Goal: Use online tool/utility

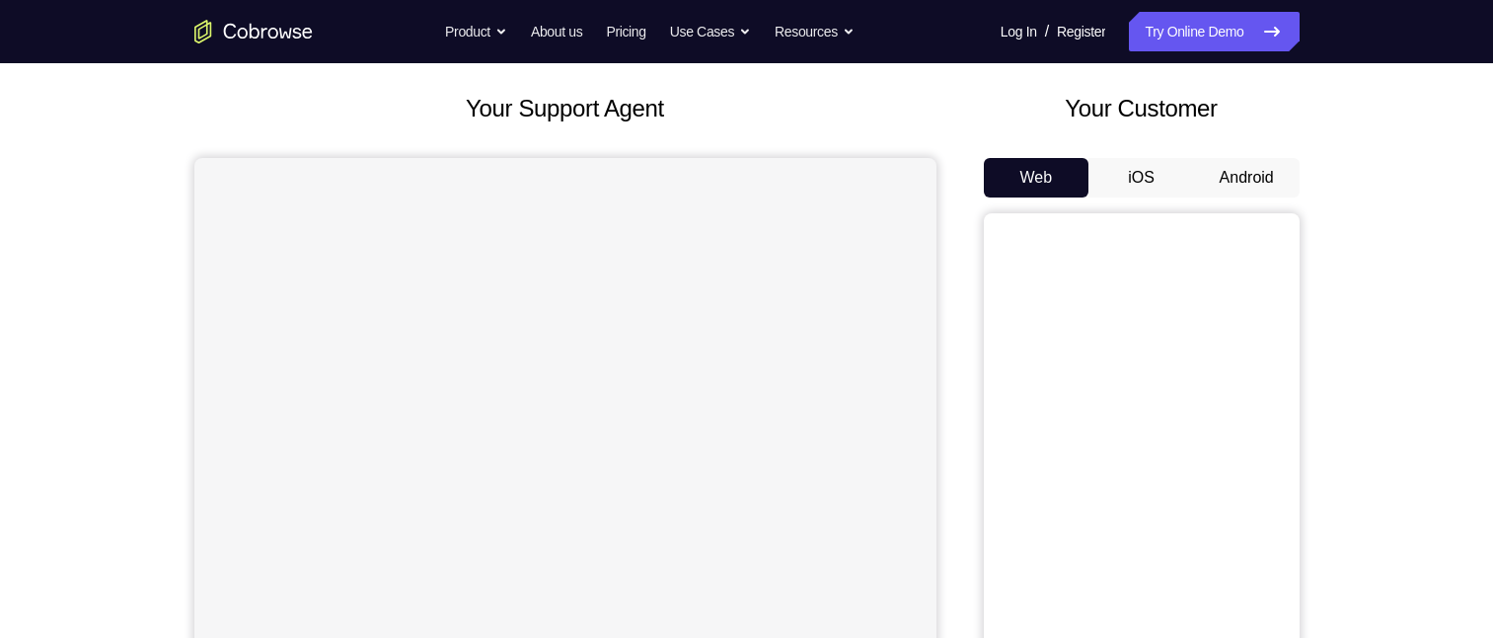
scroll to position [99, 0]
click at [1240, 181] on button "Android" at bounding box center [1247, 177] width 106 height 39
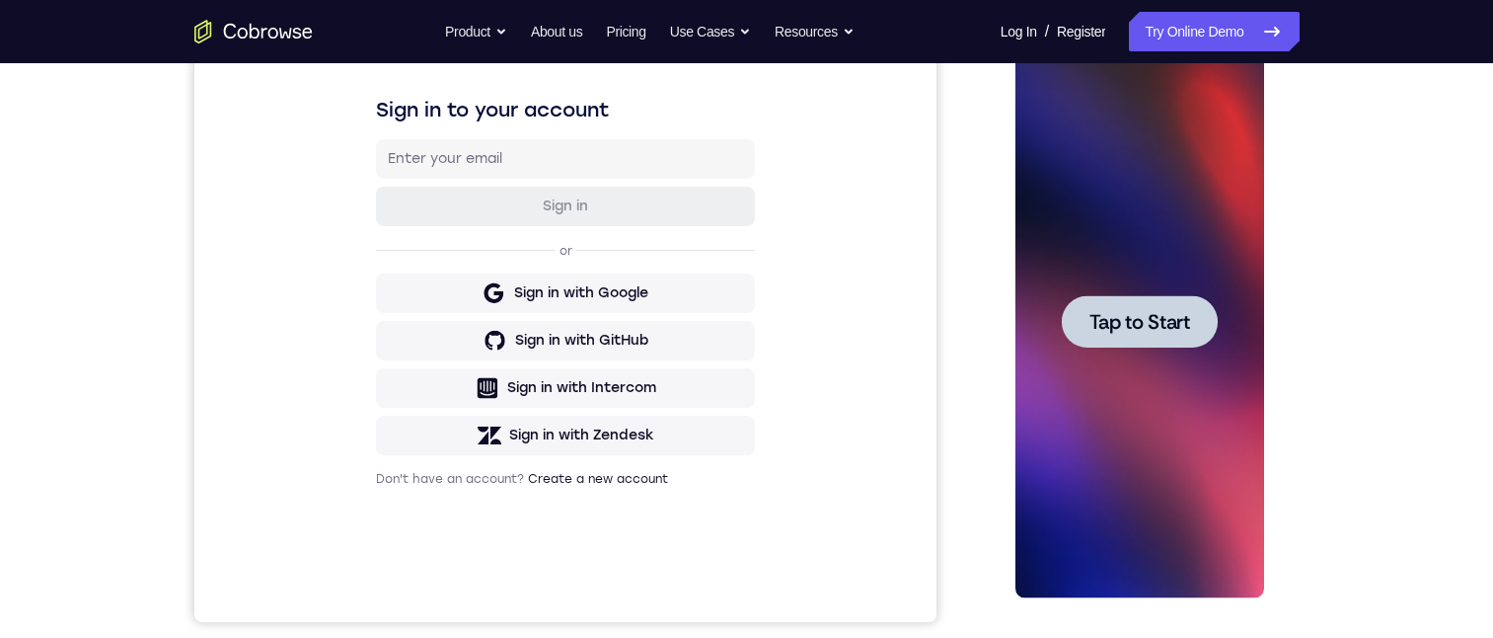
scroll to position [0, 0]
click at [1150, 320] on span "Tap to Start" at bounding box center [1140, 322] width 101 height 20
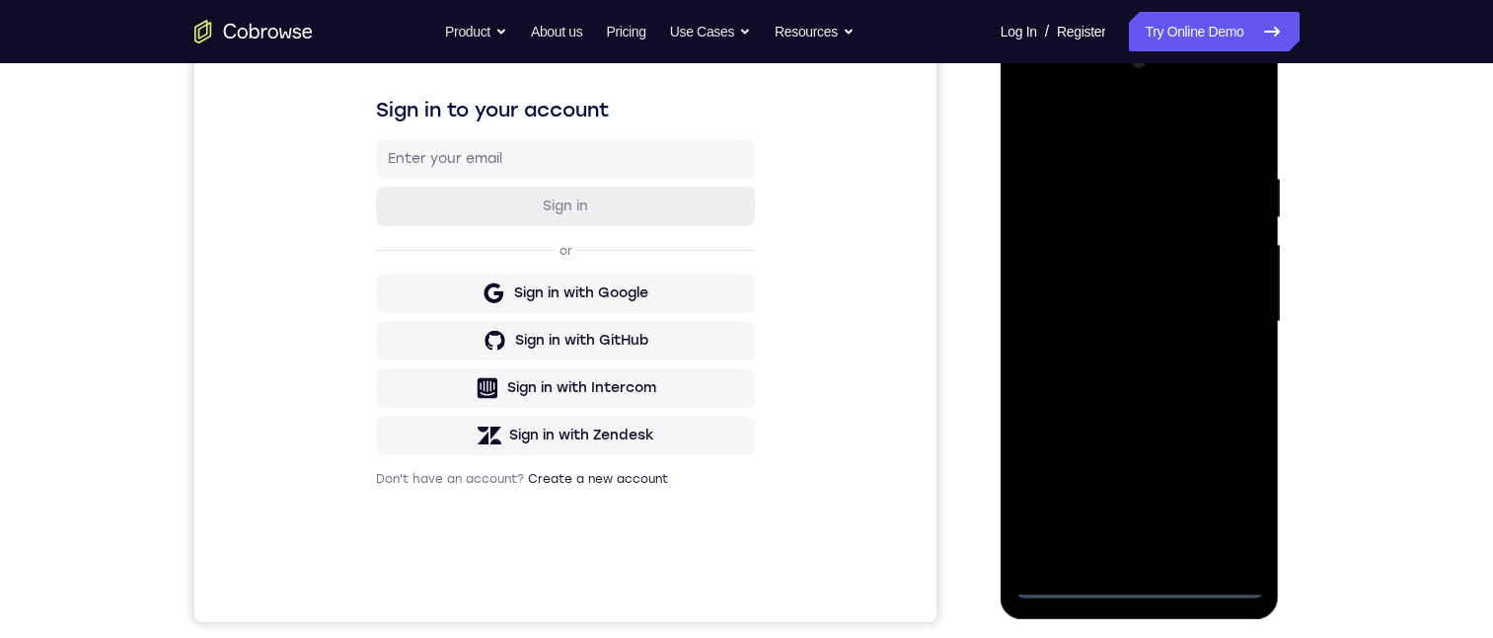
click at [1143, 579] on div at bounding box center [1140, 321] width 249 height 553
click at [1228, 489] on div at bounding box center [1140, 321] width 249 height 553
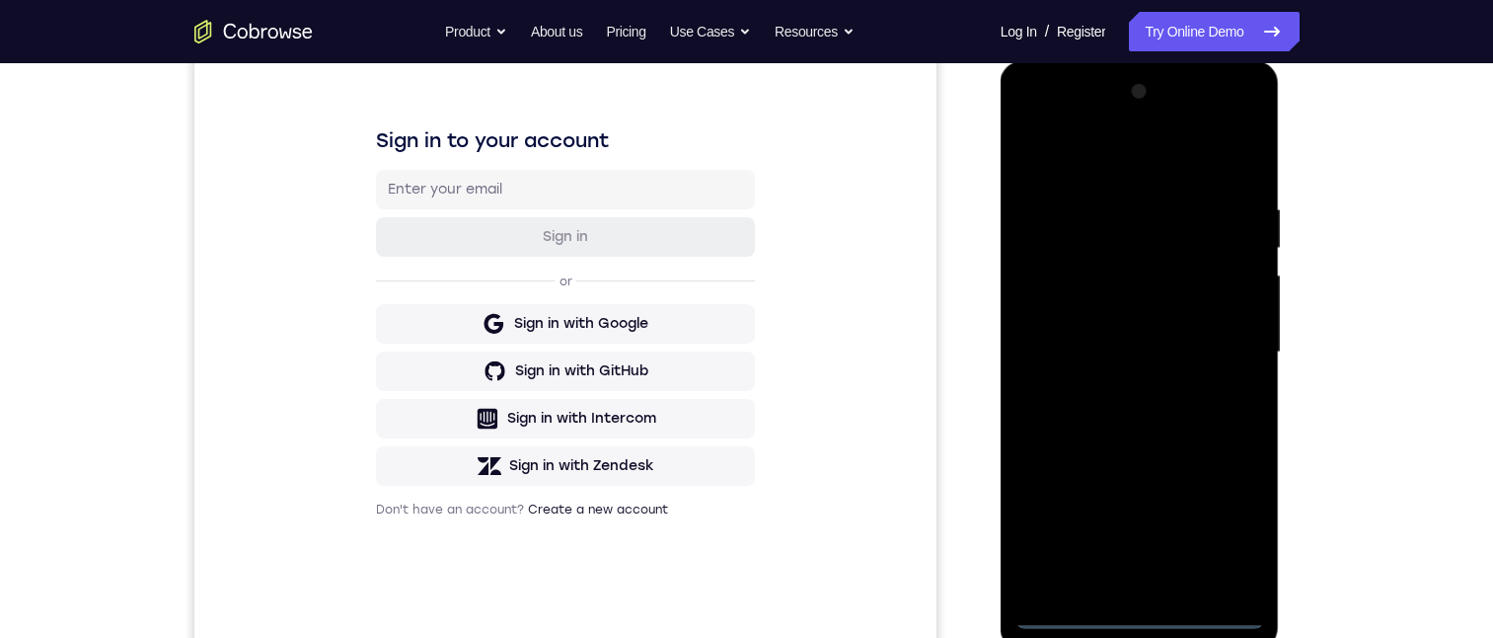
scroll to position [280, 0]
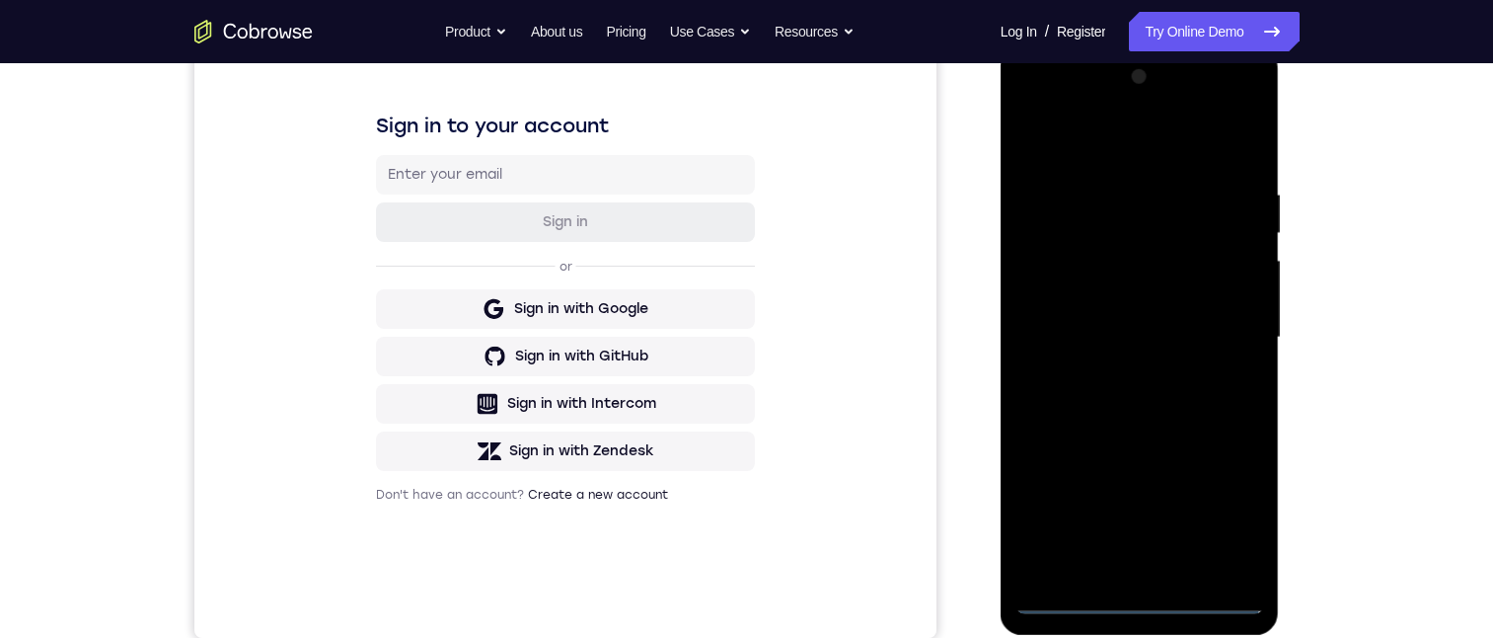
click at [1076, 148] on div at bounding box center [1140, 337] width 249 height 553
click at [1208, 318] on div at bounding box center [1140, 337] width 249 height 553
click at [1216, 326] on div at bounding box center [1140, 337] width 249 height 553
click at [1113, 368] on div at bounding box center [1140, 337] width 249 height 553
click at [1128, 307] on div at bounding box center [1140, 337] width 249 height 553
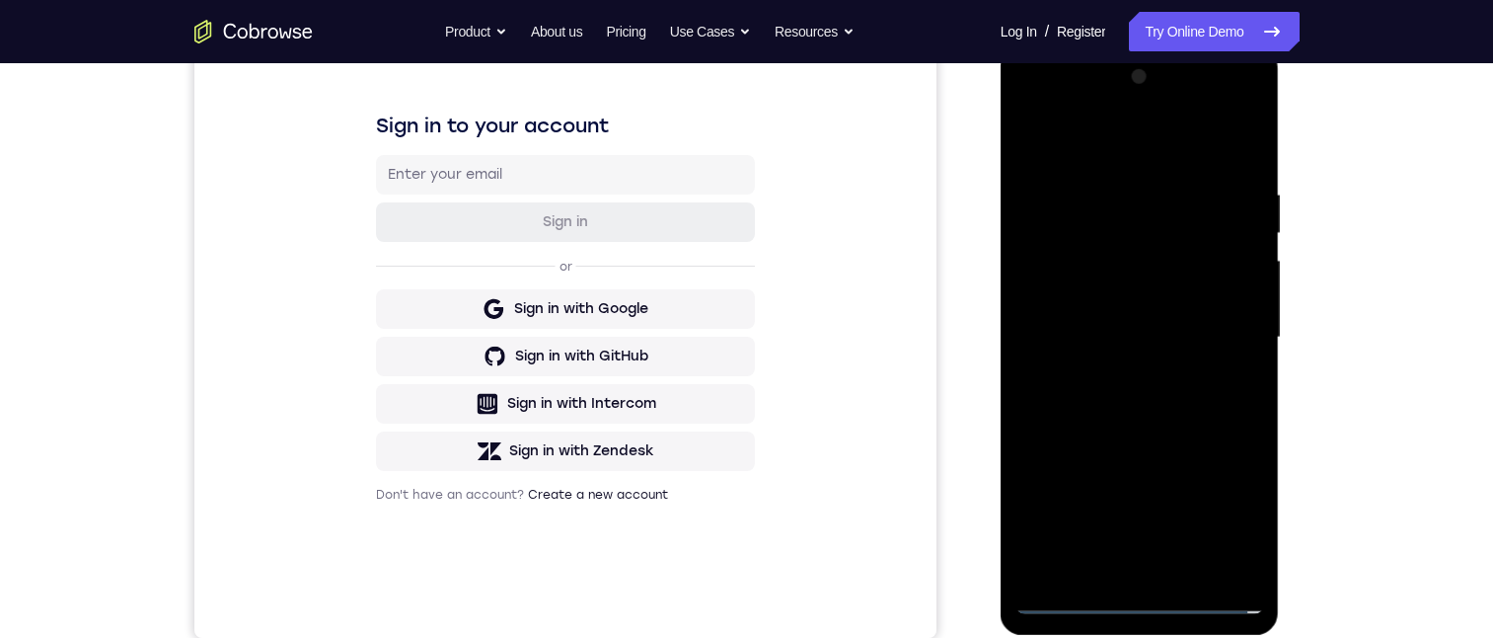
drag, startPoint x: 1141, startPoint y: 296, endPoint x: 2313, endPoint y: 413, distance: 1177.4
click at [1141, 296] on div at bounding box center [1140, 337] width 249 height 553
click at [1220, 327] on div at bounding box center [1140, 337] width 249 height 553
click at [1211, 401] on div at bounding box center [1140, 337] width 249 height 553
click at [1137, 389] on div at bounding box center [1140, 337] width 249 height 553
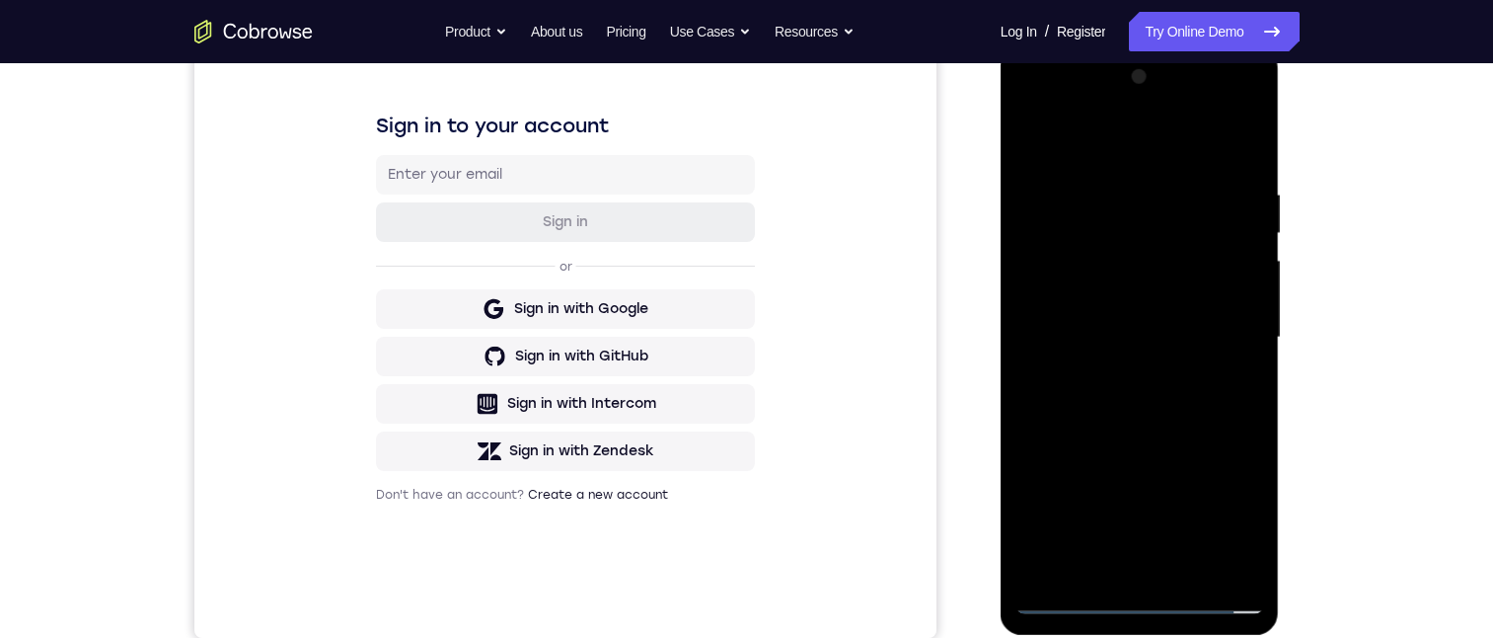
click at [1189, 571] on div at bounding box center [1140, 337] width 249 height 553
click at [1137, 441] on div at bounding box center [1140, 337] width 249 height 553
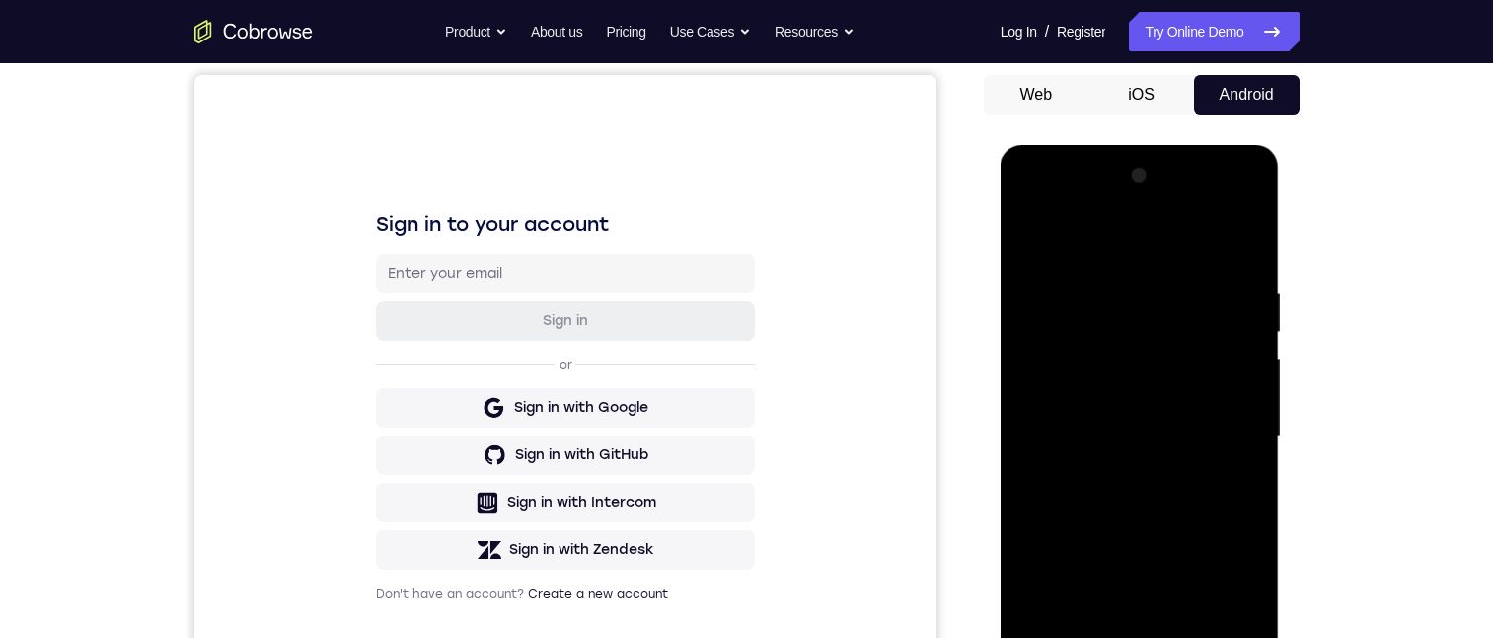
click at [1227, 205] on div at bounding box center [1140, 436] width 249 height 553
click at [1030, 205] on div at bounding box center [1140, 436] width 249 height 553
click at [1086, 326] on div at bounding box center [1140, 436] width 249 height 553
click at [1228, 200] on div at bounding box center [1140, 436] width 249 height 553
click at [1038, 201] on div at bounding box center [1140, 436] width 249 height 553
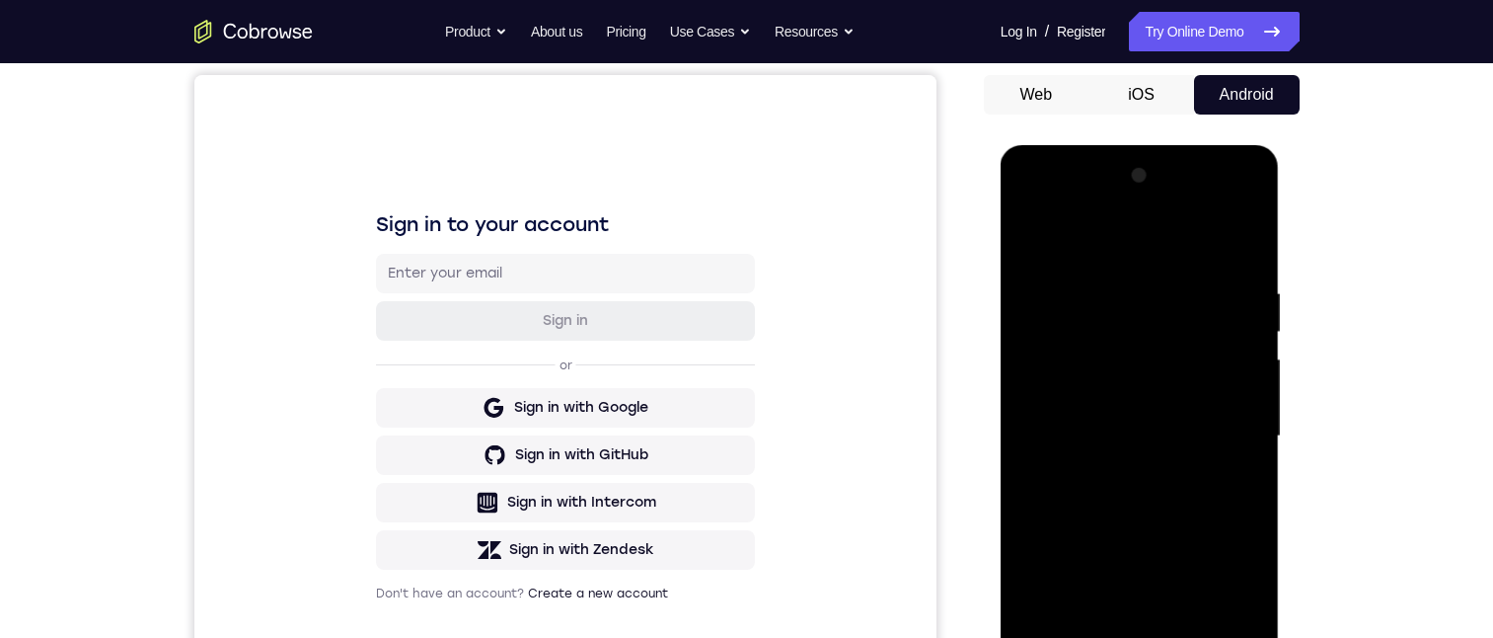
click at [1107, 325] on div at bounding box center [1140, 436] width 249 height 553
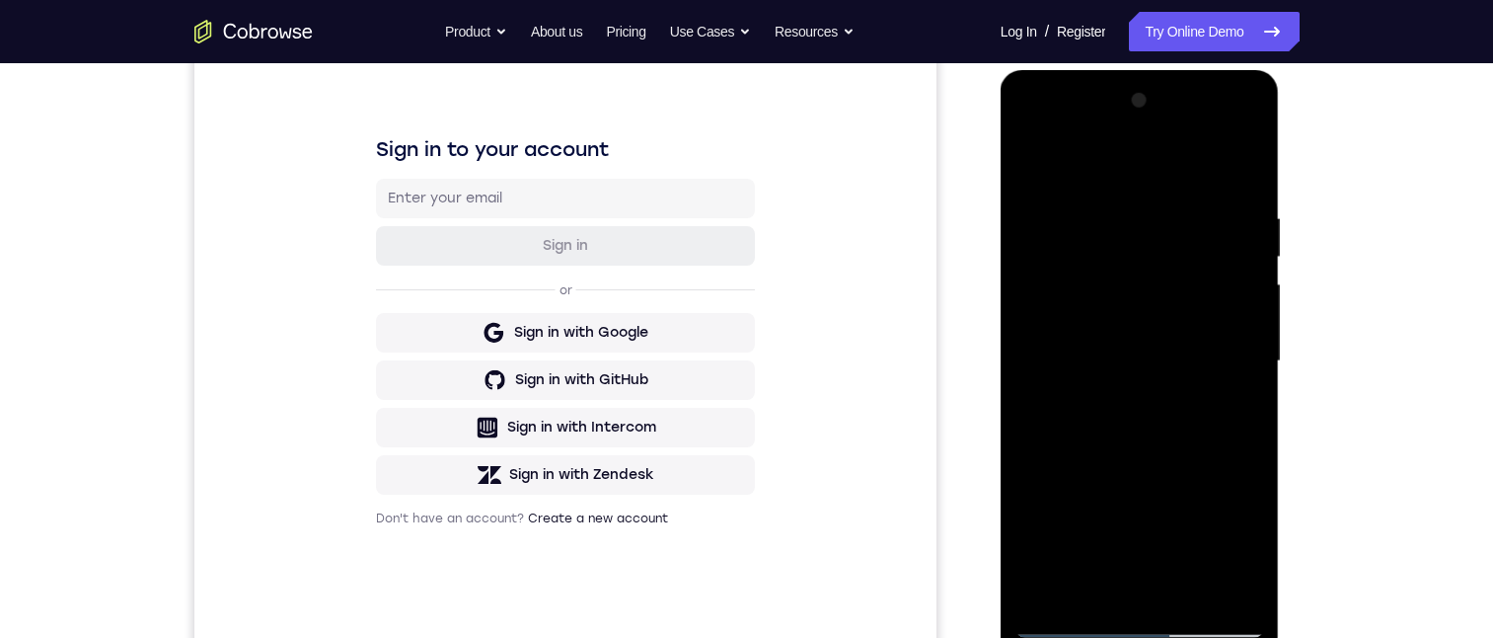
scroll to position [355, 0]
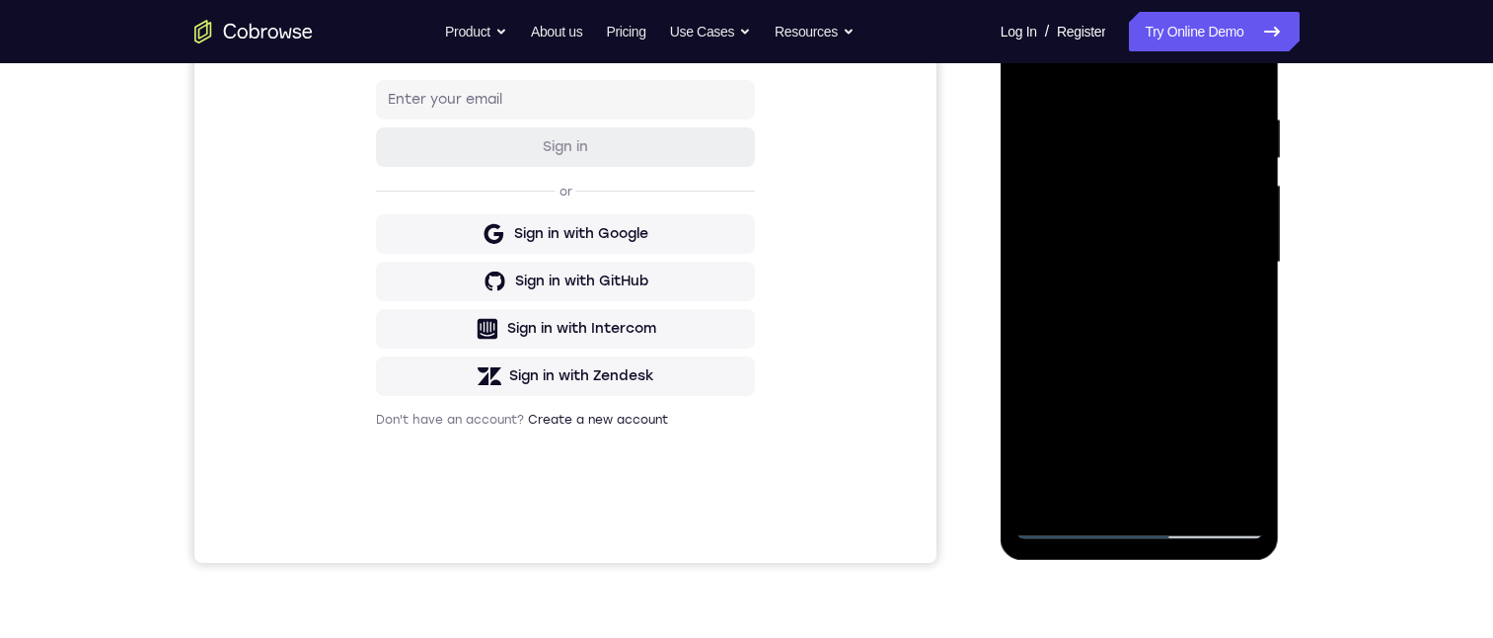
click at [1074, 516] on div at bounding box center [1140, 262] width 249 height 553
click at [1072, 525] on div at bounding box center [1140, 262] width 249 height 553
drag, startPoint x: 2284, startPoint y: 409, endPoint x: 1068, endPoint y: 524, distance: 1221.5
click at [1068, 524] on div at bounding box center [1140, 262] width 249 height 553
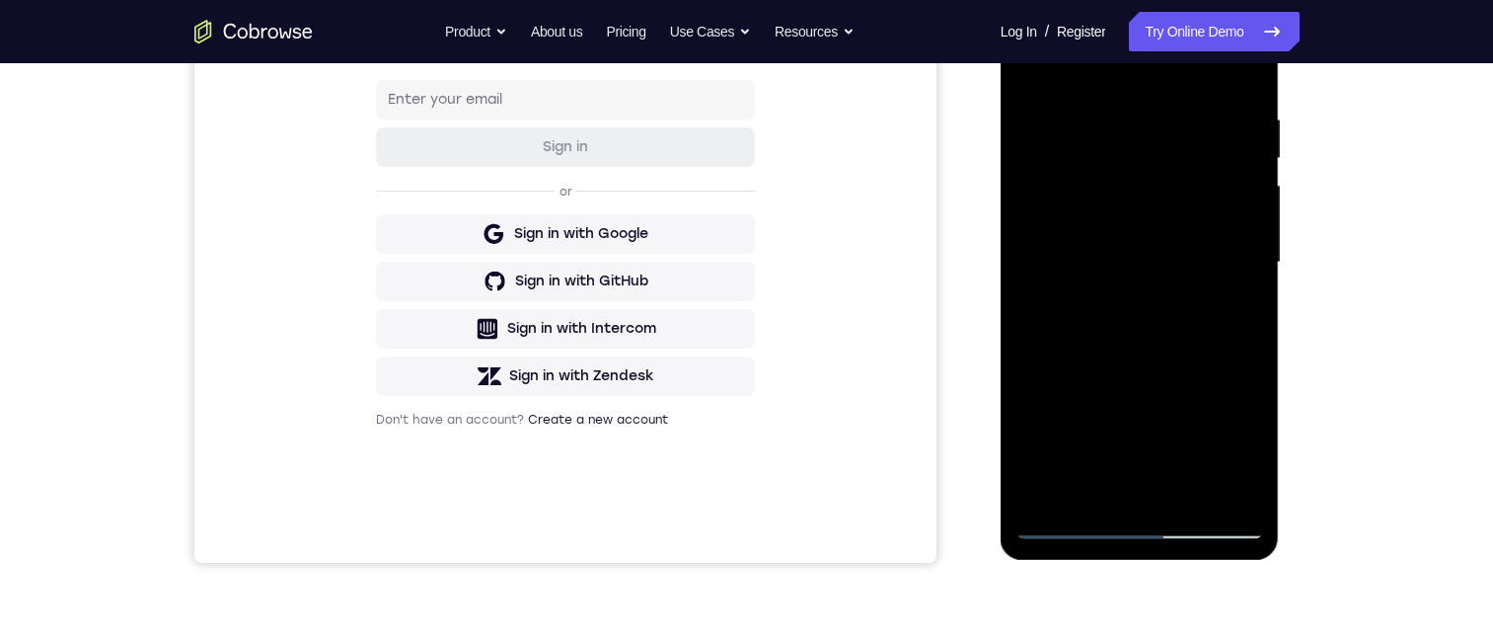
scroll to position [257, 0]
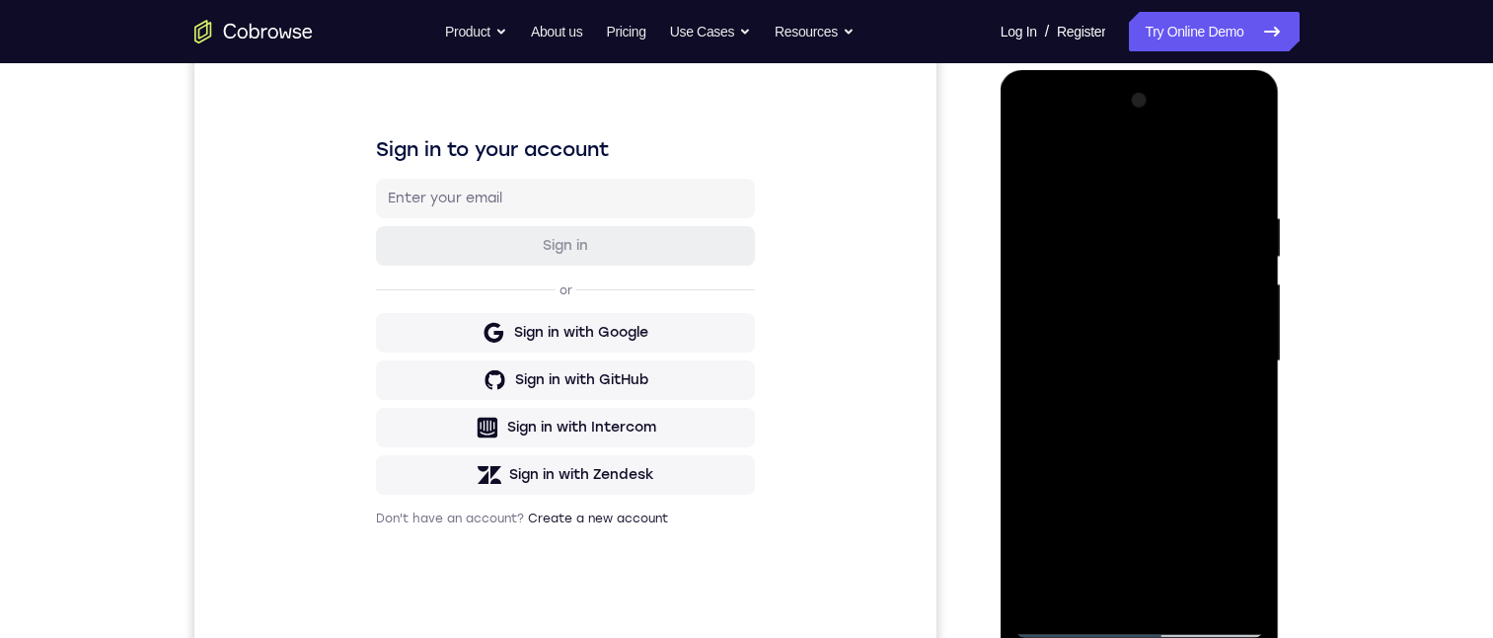
click at [1155, 257] on div at bounding box center [1140, 361] width 249 height 553
click at [1213, 127] on div at bounding box center [1140, 361] width 249 height 553
click at [1109, 232] on div at bounding box center [1140, 361] width 249 height 553
click at [1216, 161] on div at bounding box center [1140, 361] width 249 height 553
click at [1048, 389] on div at bounding box center [1140, 361] width 249 height 553
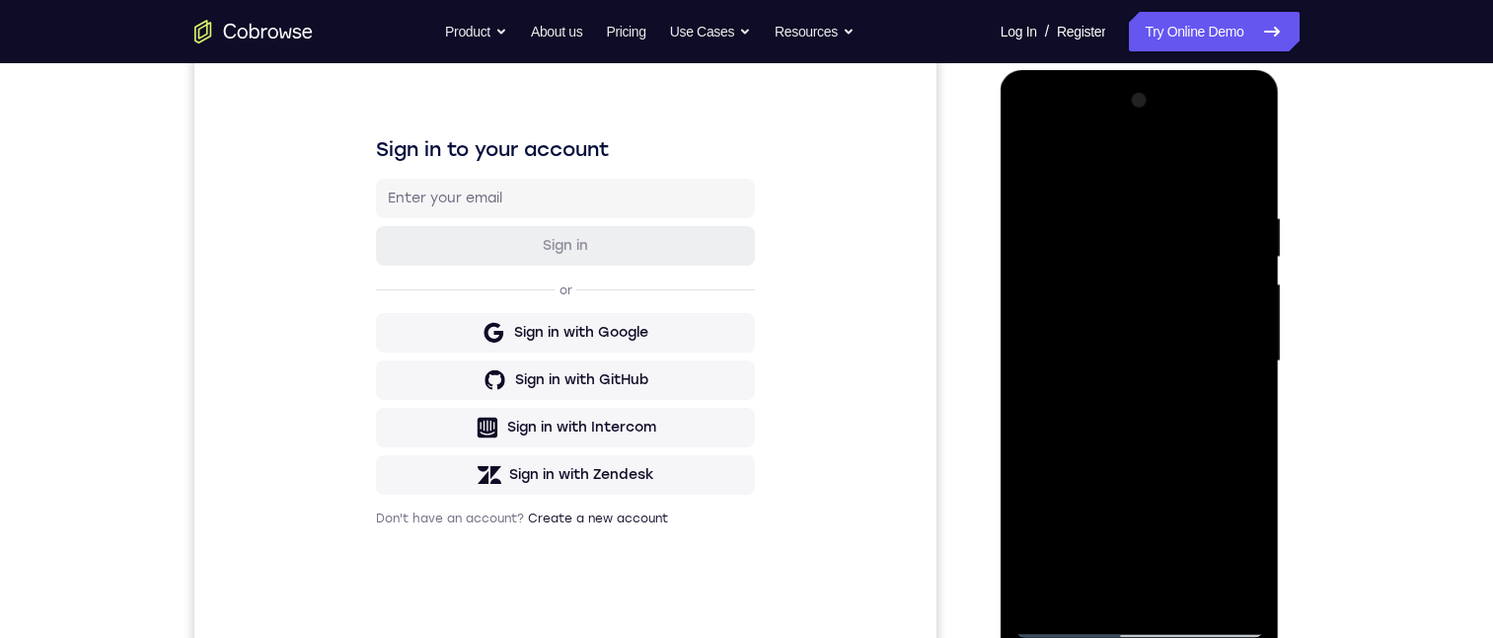
click at [1217, 473] on div at bounding box center [1140, 361] width 249 height 553
drag, startPoint x: 1173, startPoint y: 473, endPoint x: 1742, endPoint y: 324, distance: 588.7
click at [1173, 473] on div at bounding box center [1140, 361] width 249 height 553
click at [1208, 429] on div at bounding box center [1140, 361] width 249 height 553
click at [1168, 426] on div at bounding box center [1140, 361] width 249 height 553
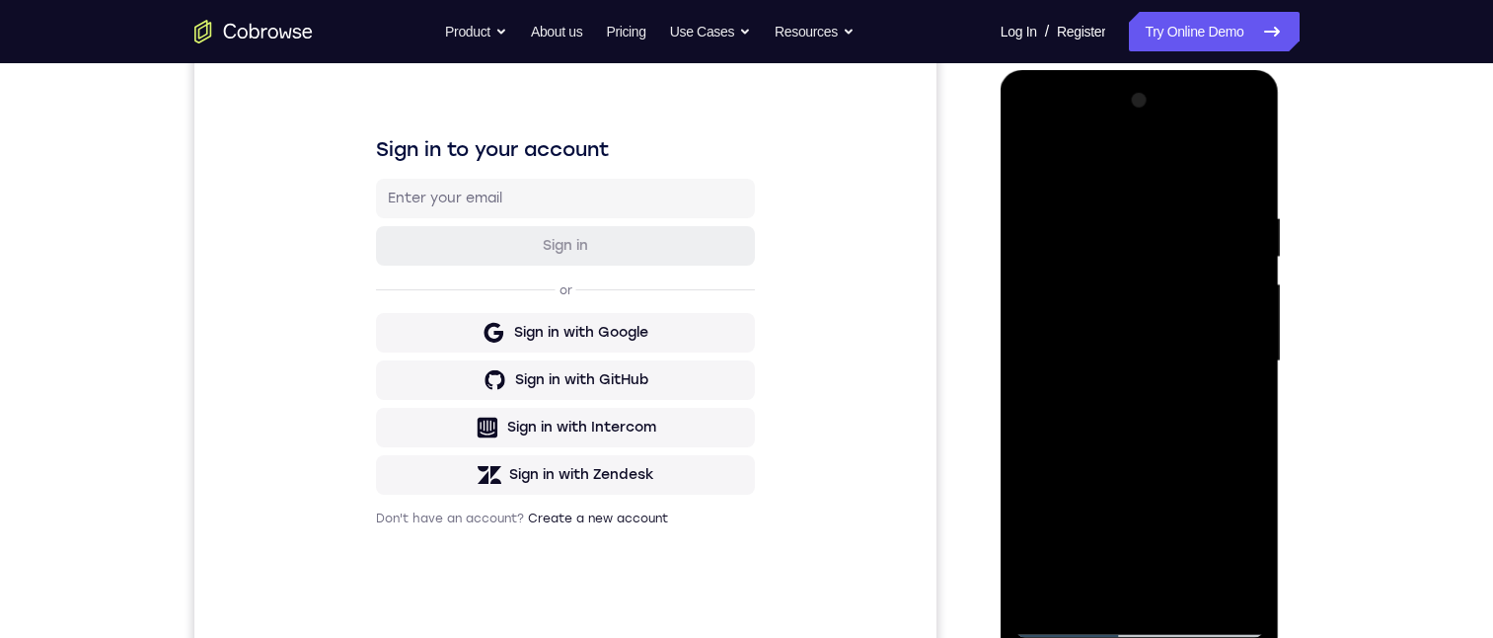
click at [1250, 529] on div at bounding box center [1140, 361] width 249 height 553
click at [1143, 478] on div at bounding box center [1140, 361] width 249 height 553
click at [1116, 484] on div at bounding box center [1140, 361] width 249 height 553
click at [1145, 425] on div at bounding box center [1140, 361] width 249 height 553
click at [1105, 433] on div at bounding box center [1140, 361] width 249 height 553
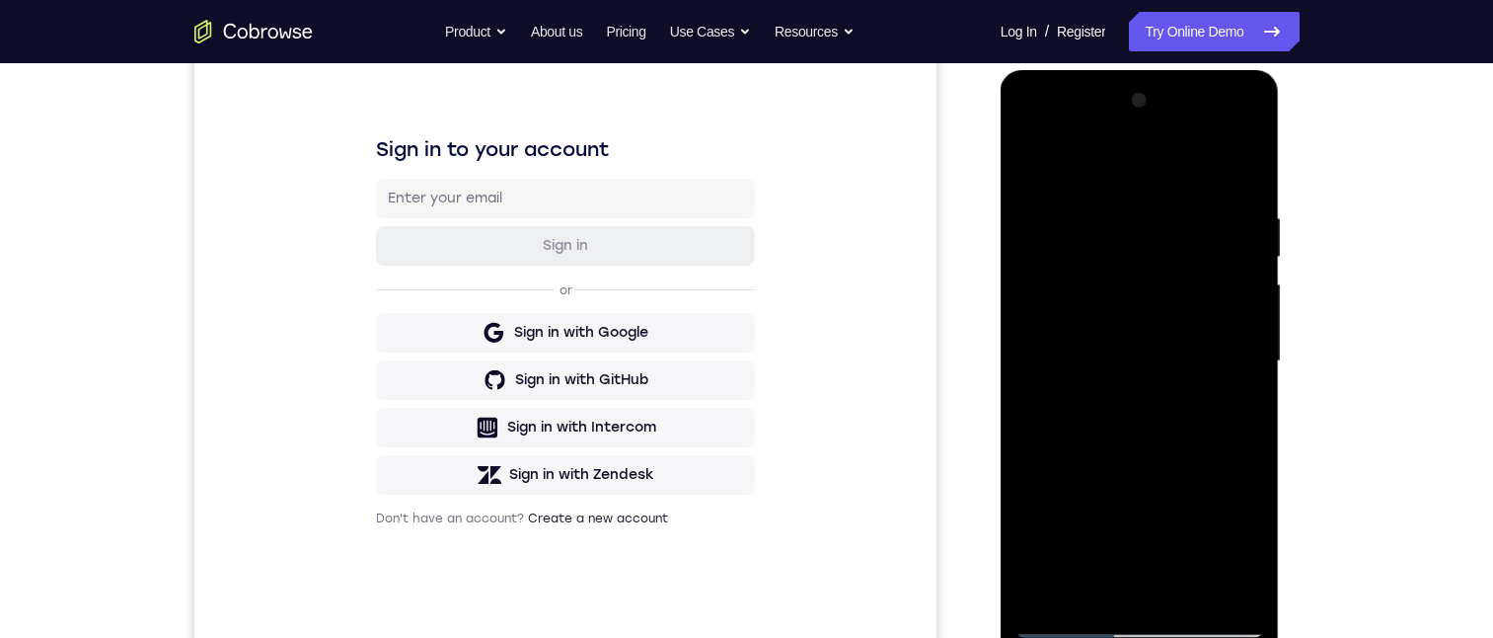
drag, startPoint x: 1147, startPoint y: 364, endPoint x: 1130, endPoint y: 377, distance: 21.1
click at [1147, 365] on div at bounding box center [1140, 361] width 249 height 553
click at [1124, 382] on div at bounding box center [1140, 361] width 249 height 553
click at [1108, 382] on div at bounding box center [1140, 361] width 249 height 553
click at [1137, 376] on div at bounding box center [1140, 361] width 249 height 553
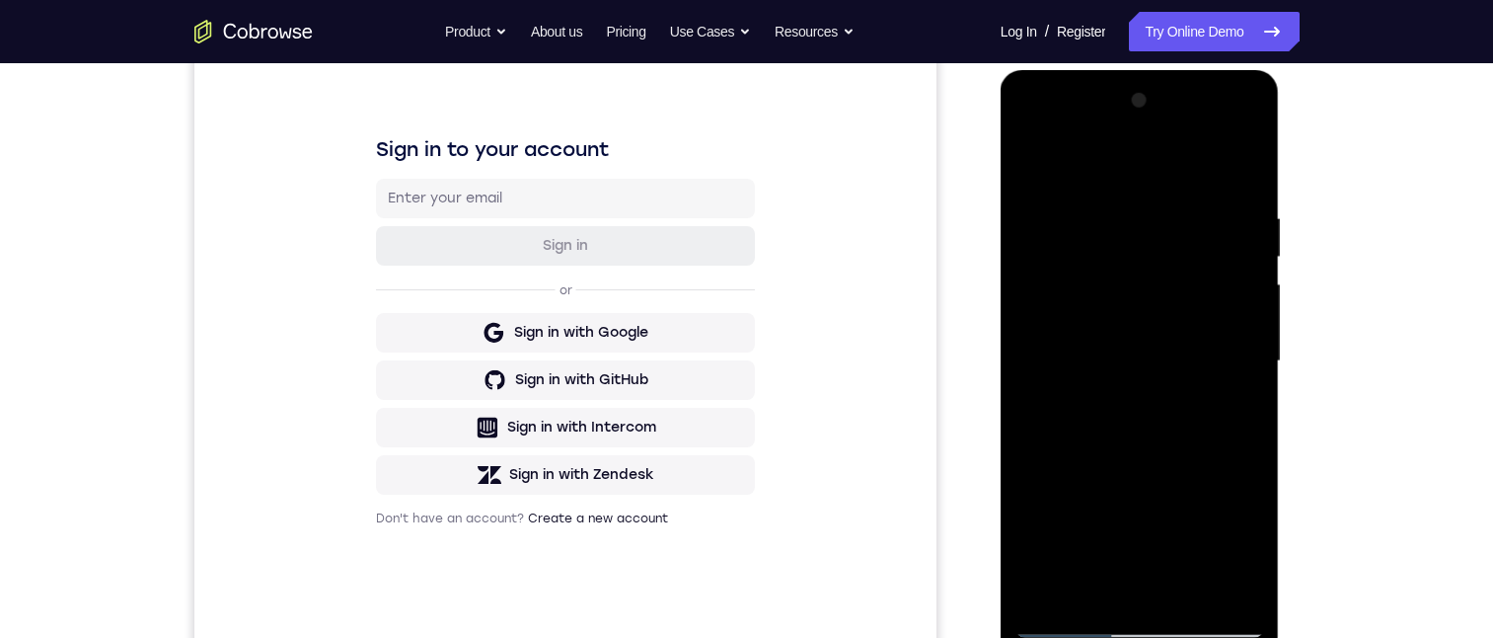
click at [1247, 532] on div at bounding box center [1140, 361] width 249 height 553
click at [1137, 428] on div at bounding box center [1140, 361] width 249 height 553
click at [1108, 424] on div at bounding box center [1140, 361] width 249 height 553
click at [1137, 361] on div at bounding box center [1140, 361] width 249 height 553
click at [1111, 370] on div at bounding box center [1140, 361] width 249 height 553
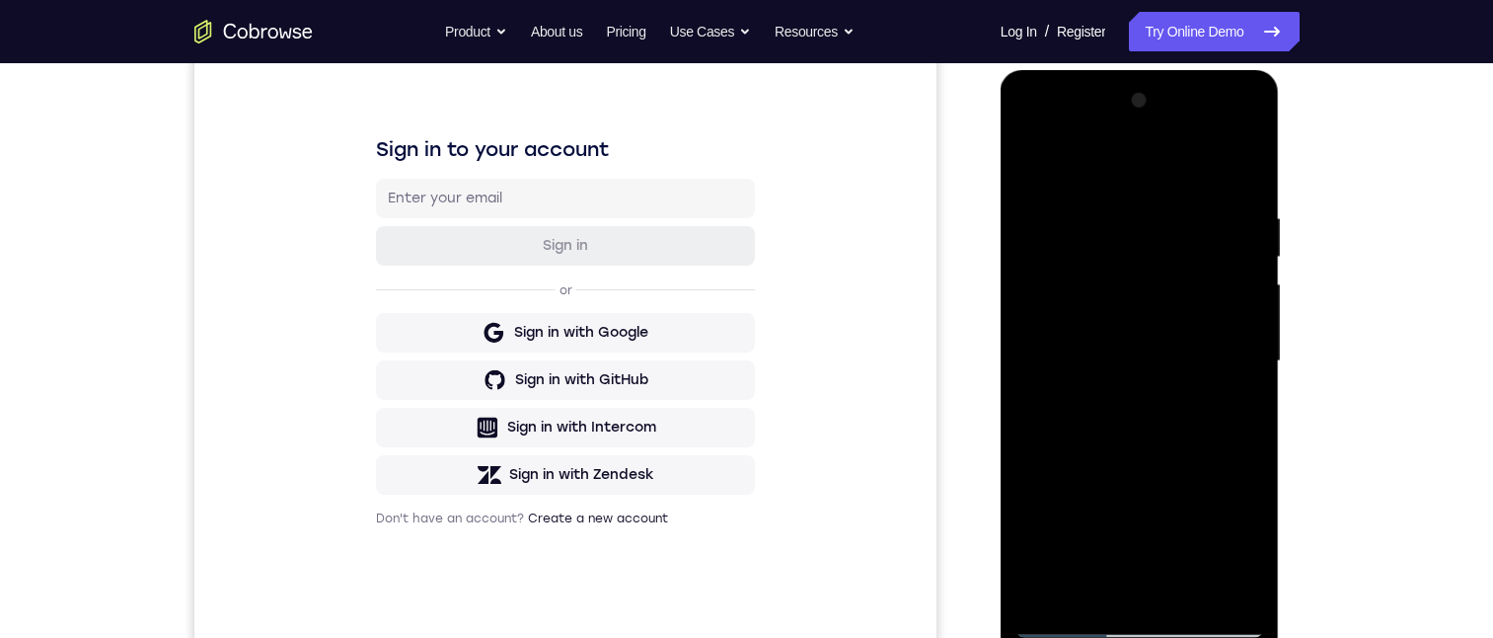
click at [1147, 476] on div at bounding box center [1140, 361] width 249 height 553
click at [1244, 532] on div at bounding box center [1140, 361] width 249 height 553
click at [1153, 471] on div at bounding box center [1140, 361] width 249 height 553
click at [1096, 468] on div at bounding box center [1140, 361] width 249 height 553
click at [1107, 421] on div at bounding box center [1140, 361] width 249 height 553
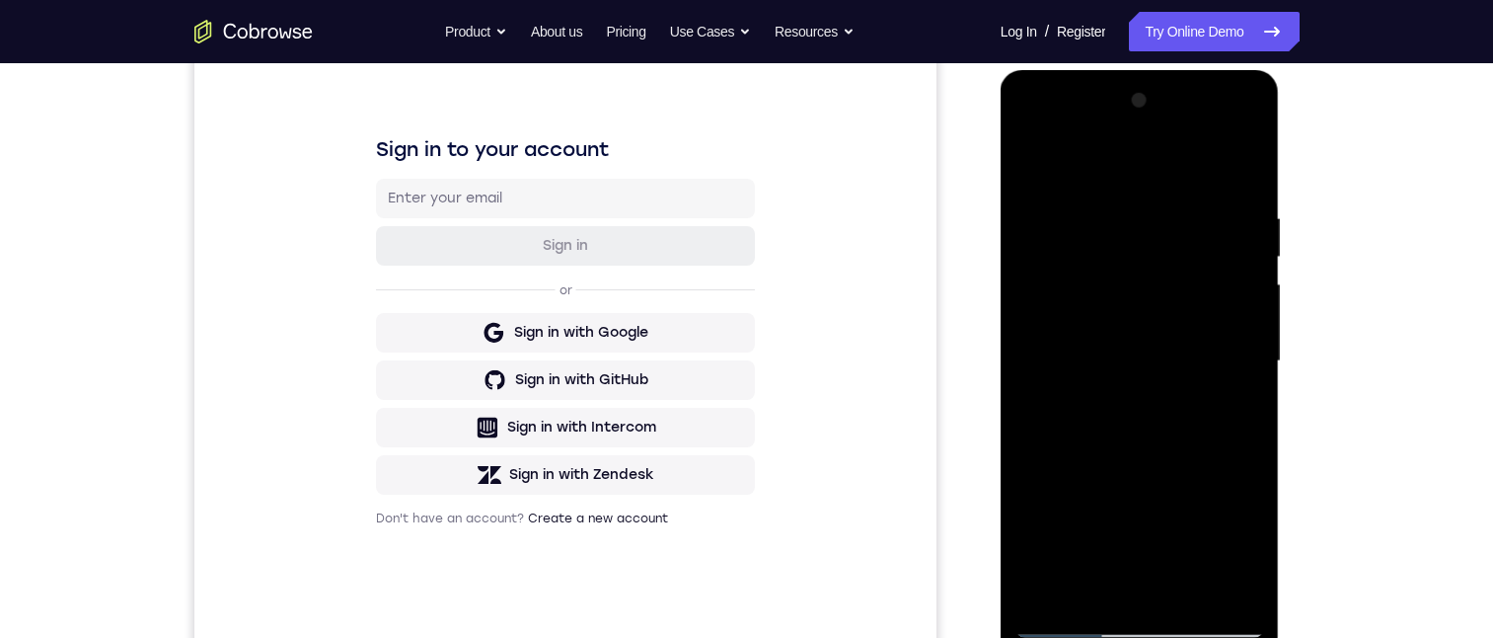
click at [1161, 426] on div at bounding box center [1140, 361] width 249 height 553
click at [1111, 374] on div at bounding box center [1140, 361] width 249 height 553
click at [1157, 365] on div at bounding box center [1140, 361] width 249 height 553
click at [1214, 344] on div at bounding box center [1140, 361] width 249 height 553
click at [1192, 437] on div at bounding box center [1140, 361] width 249 height 553
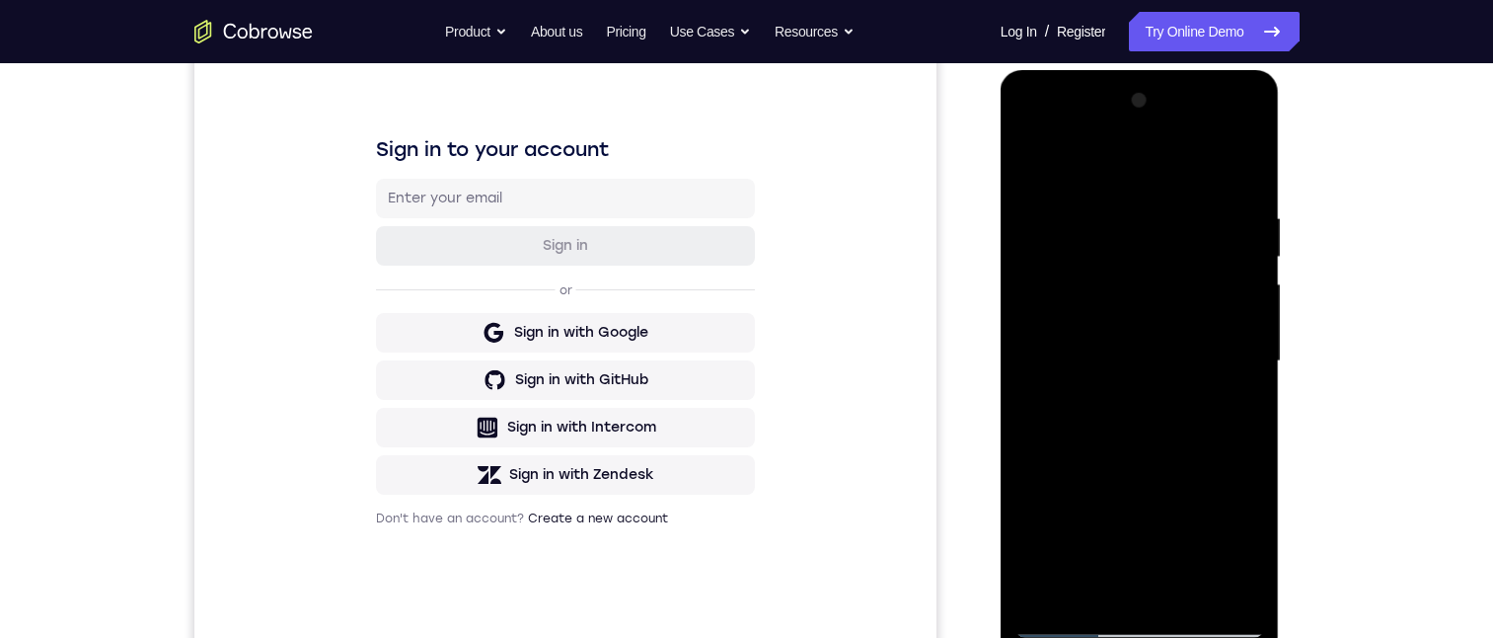
click at [1212, 476] on div at bounding box center [1140, 361] width 249 height 553
click at [1252, 532] on div at bounding box center [1140, 361] width 249 height 553
click at [1192, 419] on div at bounding box center [1140, 361] width 249 height 553
click at [1172, 429] on div at bounding box center [1140, 361] width 249 height 553
click at [1113, 425] on div at bounding box center [1140, 361] width 249 height 553
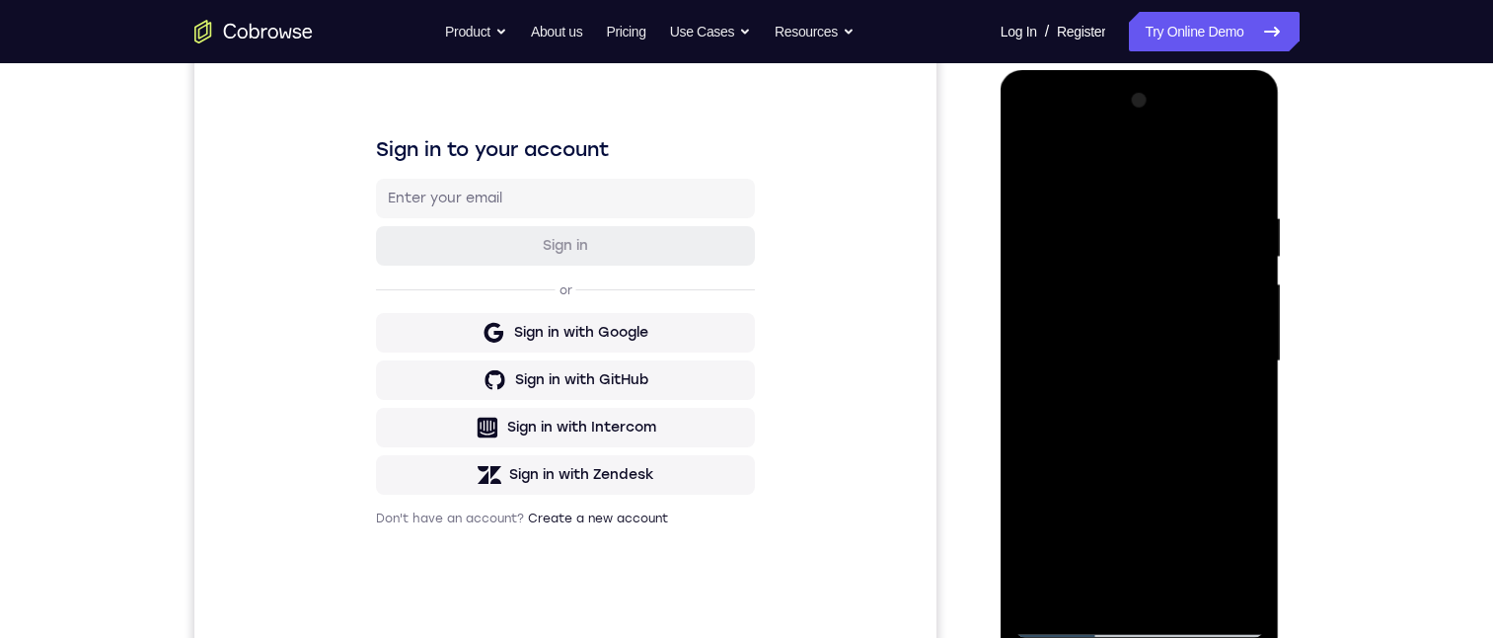
click at [1092, 380] on div at bounding box center [1140, 361] width 249 height 553
click at [1175, 377] on div at bounding box center [1140, 361] width 249 height 553
click at [1190, 372] on div at bounding box center [1140, 361] width 249 height 553
click at [1094, 329] on div at bounding box center [1140, 361] width 249 height 553
click at [1260, 541] on div at bounding box center [1140, 361] width 249 height 553
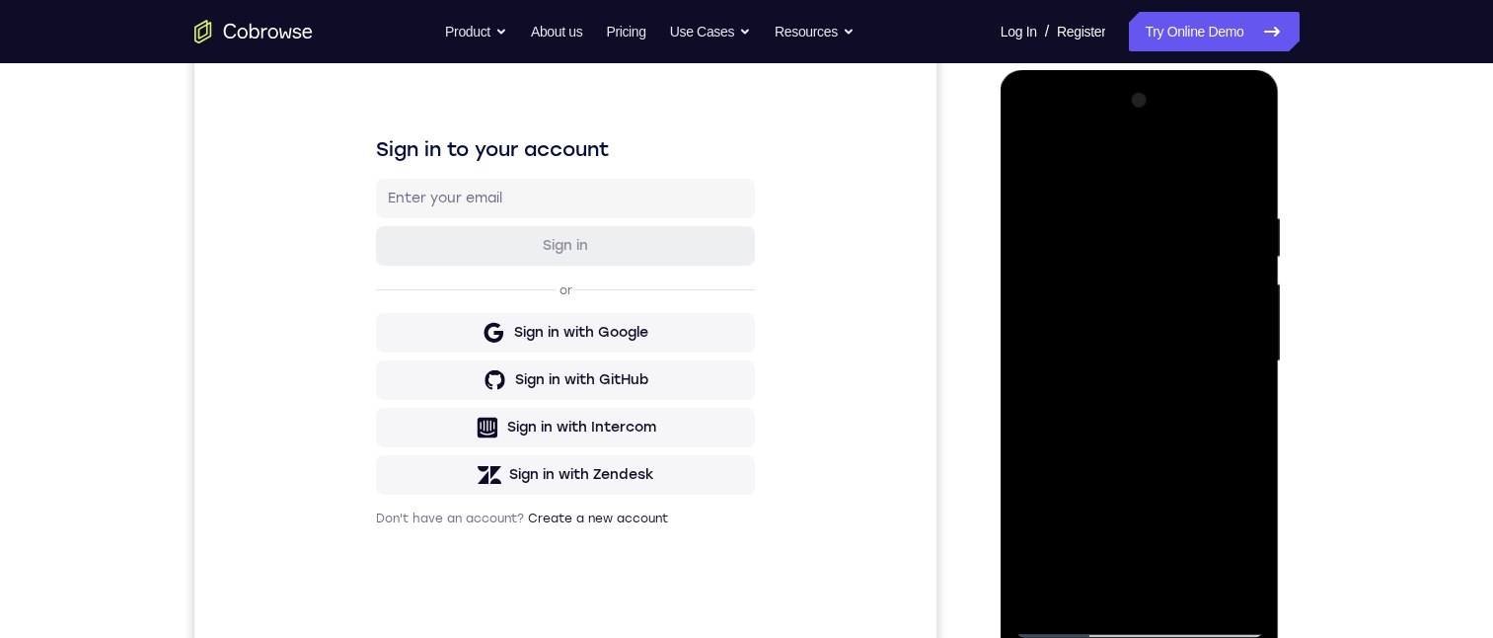
click at [1117, 332] on div at bounding box center [1140, 361] width 249 height 553
click at [1102, 484] on div at bounding box center [1140, 361] width 249 height 553
drag, startPoint x: 1157, startPoint y: 567, endPoint x: 1093, endPoint y: 571, distance: 64.3
click at [1093, 571] on div at bounding box center [1140, 361] width 249 height 553
click at [1073, 335] on div at bounding box center [1140, 361] width 249 height 553
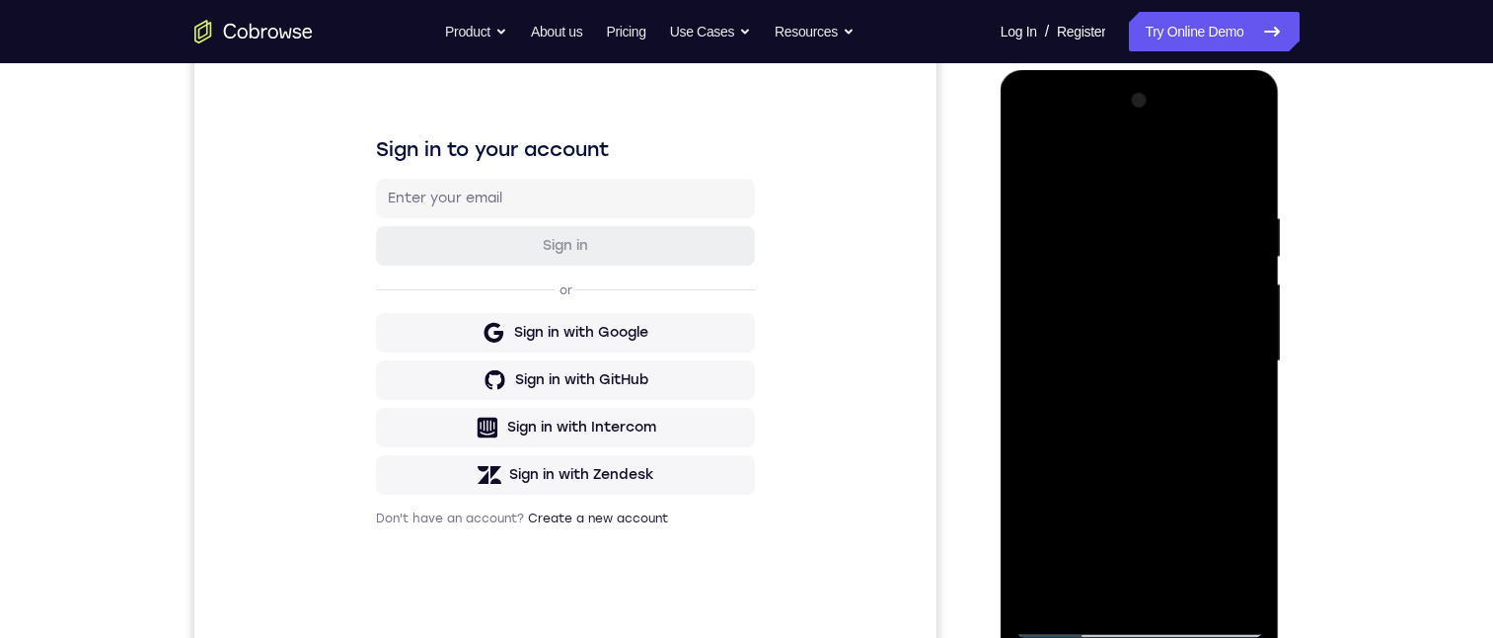
click at [1079, 421] on div at bounding box center [1140, 361] width 249 height 553
click at [1238, 534] on div at bounding box center [1140, 361] width 249 height 553
click at [1205, 452] on div at bounding box center [1140, 361] width 249 height 553
drag, startPoint x: 1125, startPoint y: 532, endPoint x: 1124, endPoint y: 477, distance: 55.3
click at [1124, 521] on div at bounding box center [1140, 361] width 249 height 553
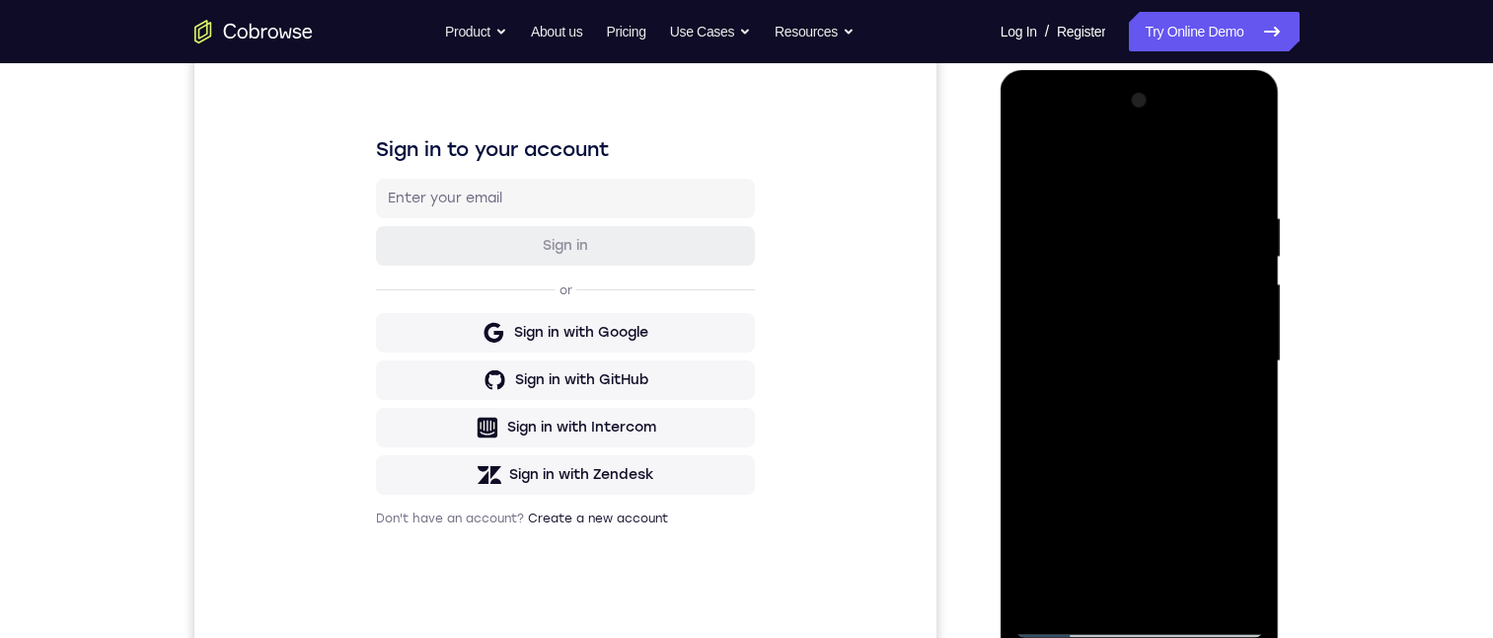
drag, startPoint x: 1119, startPoint y: 354, endPoint x: 1122, endPoint y: 344, distance: 10.3
click at [1121, 352] on div at bounding box center [1140, 361] width 249 height 553
drag, startPoint x: 1122, startPoint y: 344, endPoint x: 1089, endPoint y: 310, distance: 48.2
click at [1122, 344] on div at bounding box center [1140, 361] width 249 height 553
click at [1136, 244] on div at bounding box center [1140, 361] width 249 height 553
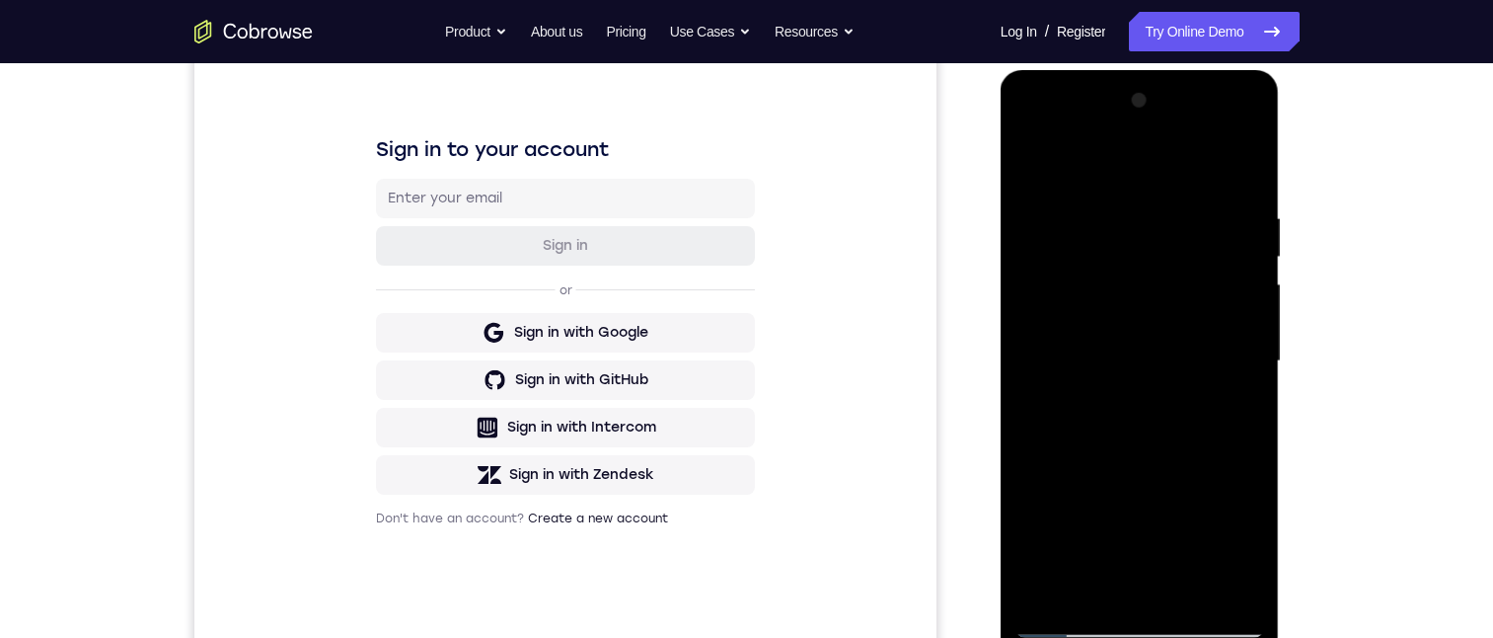
click at [1229, 418] on div at bounding box center [1140, 361] width 249 height 553
click at [1223, 129] on div at bounding box center [1140, 361] width 249 height 553
click at [1086, 249] on div at bounding box center [1140, 361] width 249 height 553
click at [1078, 291] on div at bounding box center [1140, 361] width 249 height 553
click at [1125, 282] on div at bounding box center [1140, 361] width 249 height 553
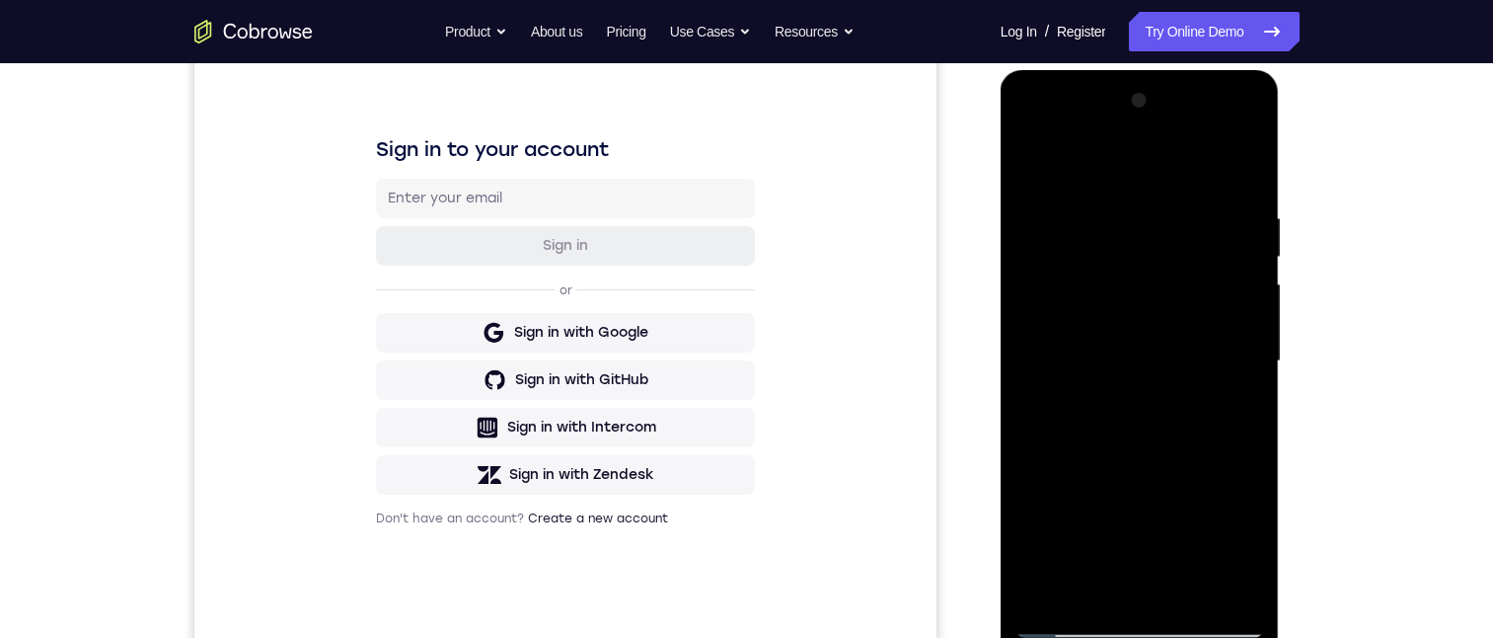
drag, startPoint x: 1148, startPoint y: 299, endPoint x: 1142, endPoint y: 326, distance: 27.3
click at [1141, 324] on div at bounding box center [1140, 361] width 249 height 553
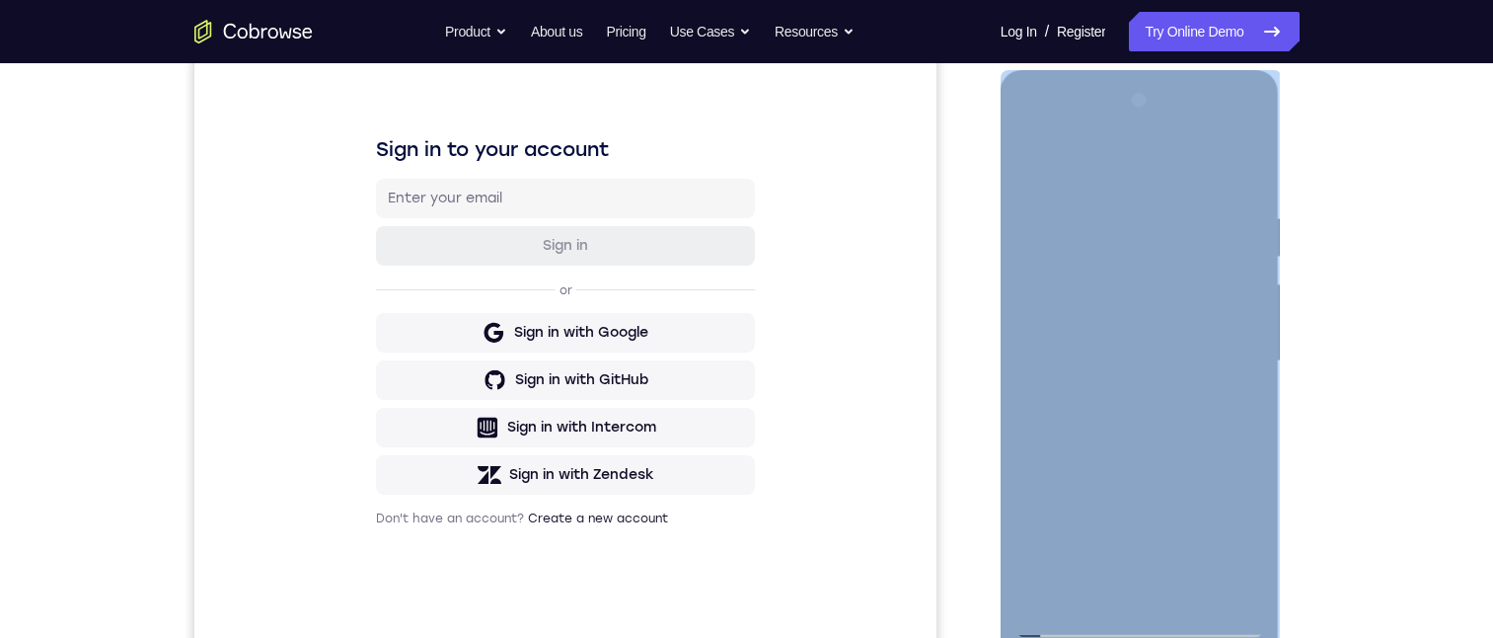
click at [1083, 291] on div at bounding box center [1140, 361] width 249 height 553
drag, startPoint x: 1083, startPoint y: 291, endPoint x: 2106, endPoint y: 136, distance: 1035.3
click at [1083, 291] on div at bounding box center [1140, 361] width 249 height 553
click at [1089, 297] on div at bounding box center [1140, 361] width 249 height 553
click at [1084, 295] on div at bounding box center [1140, 361] width 249 height 553
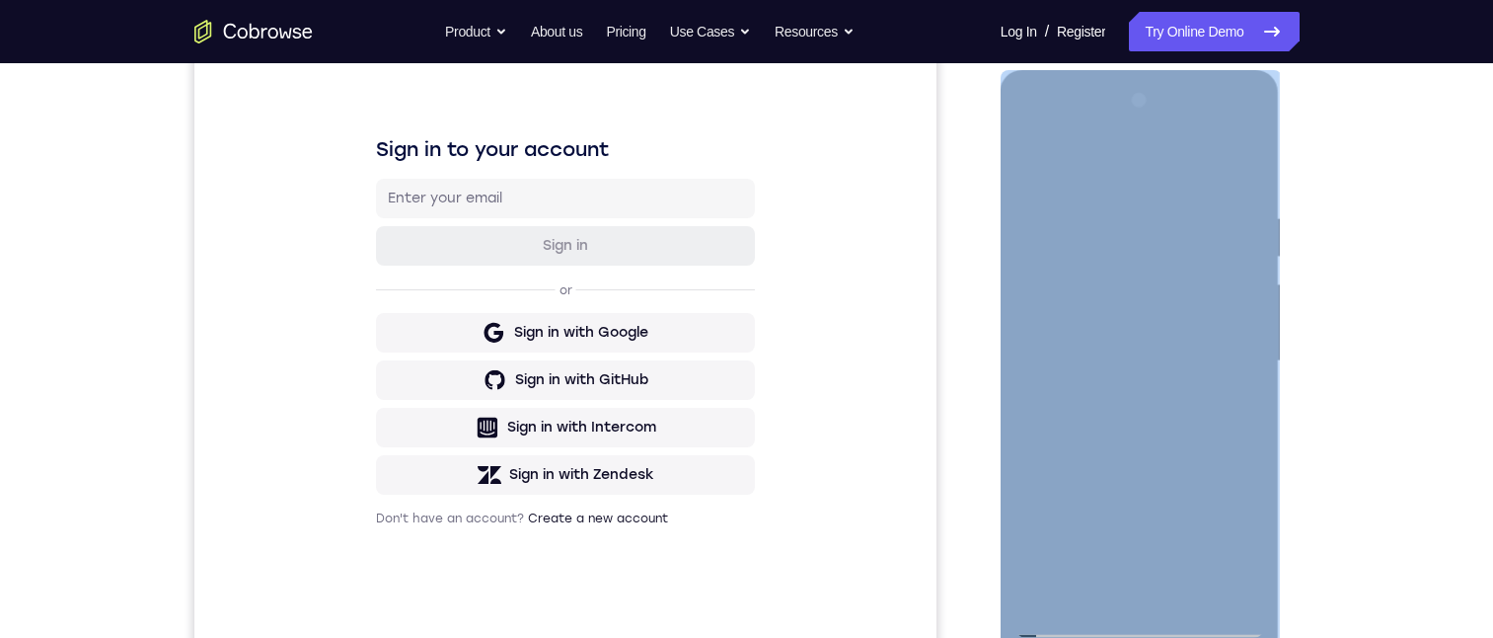
click at [1084, 295] on div at bounding box center [1140, 361] width 249 height 553
click at [1082, 293] on div at bounding box center [1140, 361] width 249 height 553
click at [1090, 291] on div at bounding box center [1140, 361] width 249 height 553
click at [1103, 291] on div at bounding box center [1140, 361] width 249 height 553
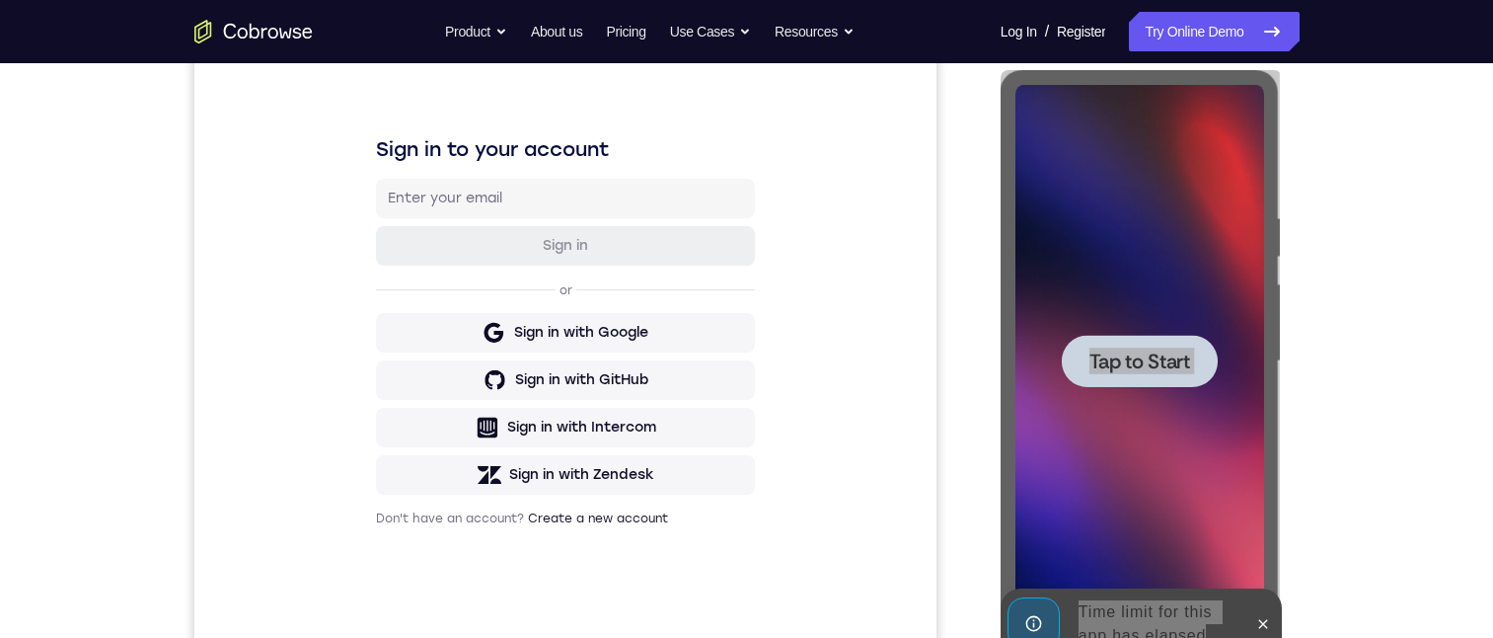
click at [1413, 363] on div "Your Support Agent Your Customer Web iOS Android Next Steps We’d be happy to gi…" at bounding box center [746, 458] width 1493 height 1302
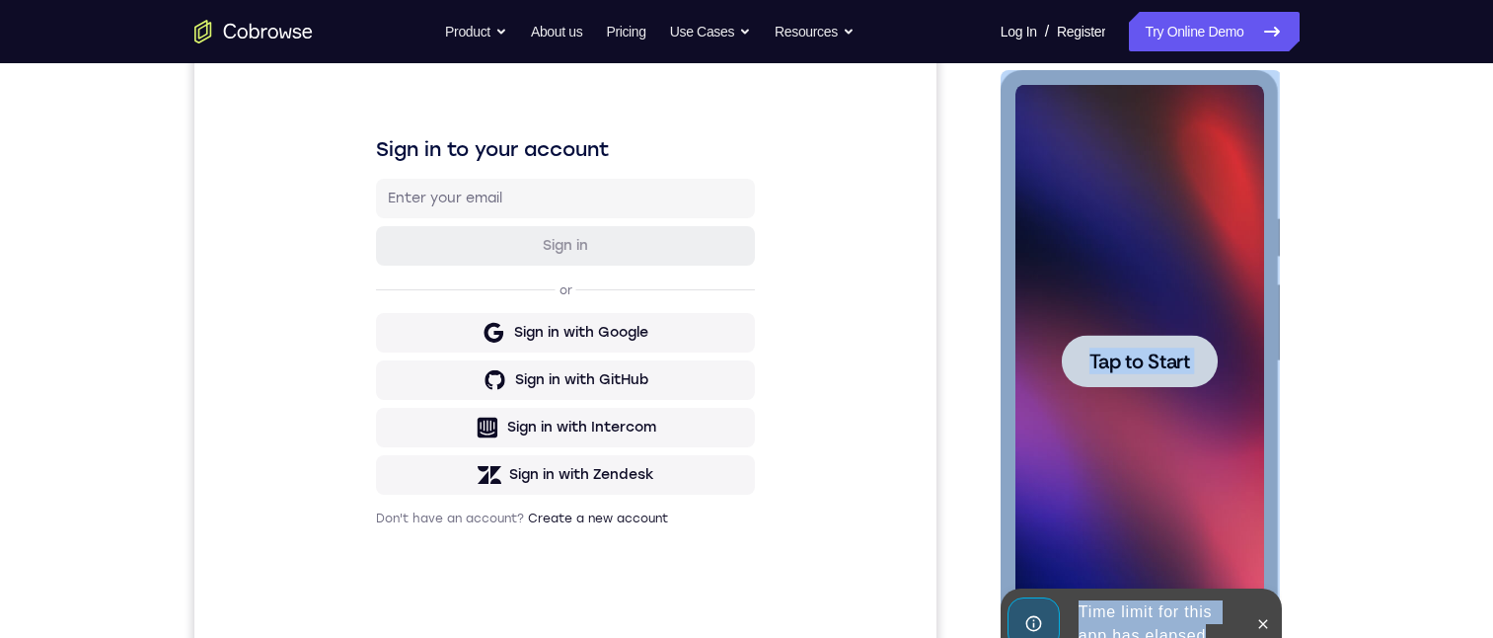
click at [1105, 351] on span "Tap to Start" at bounding box center [1140, 361] width 101 height 20
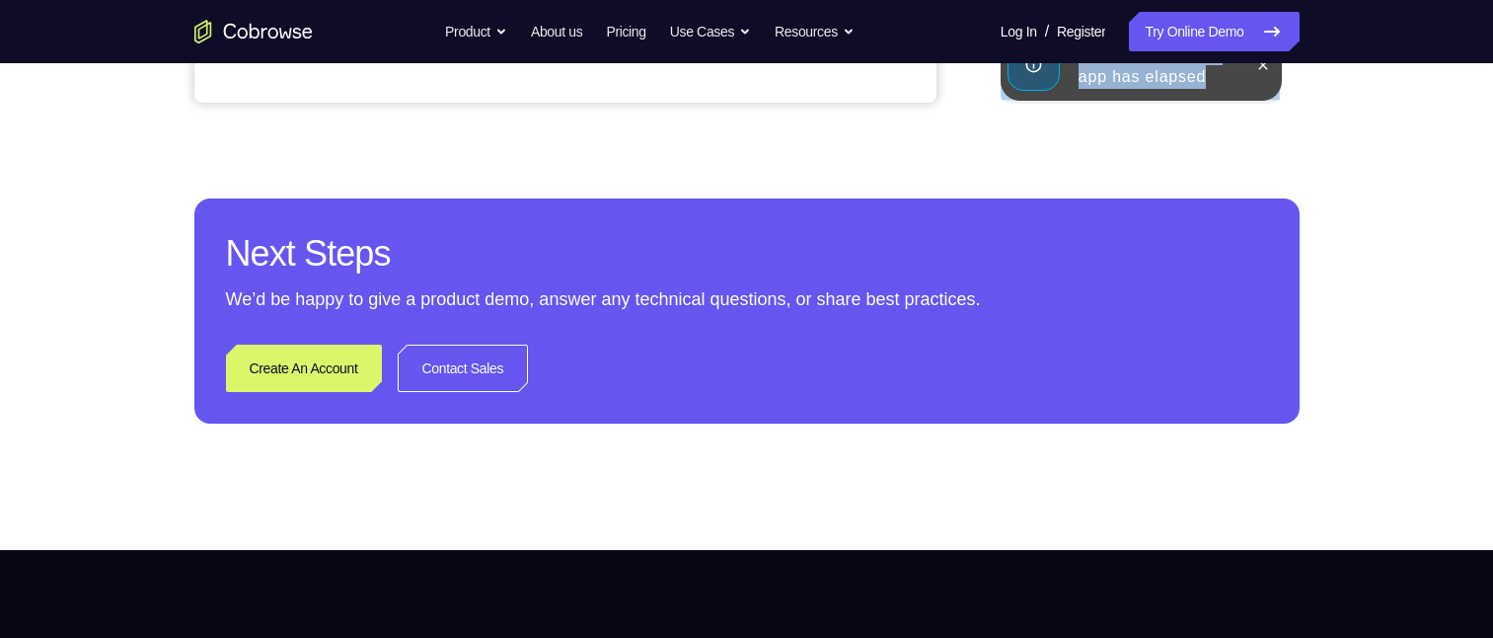
scroll to position [585, 0]
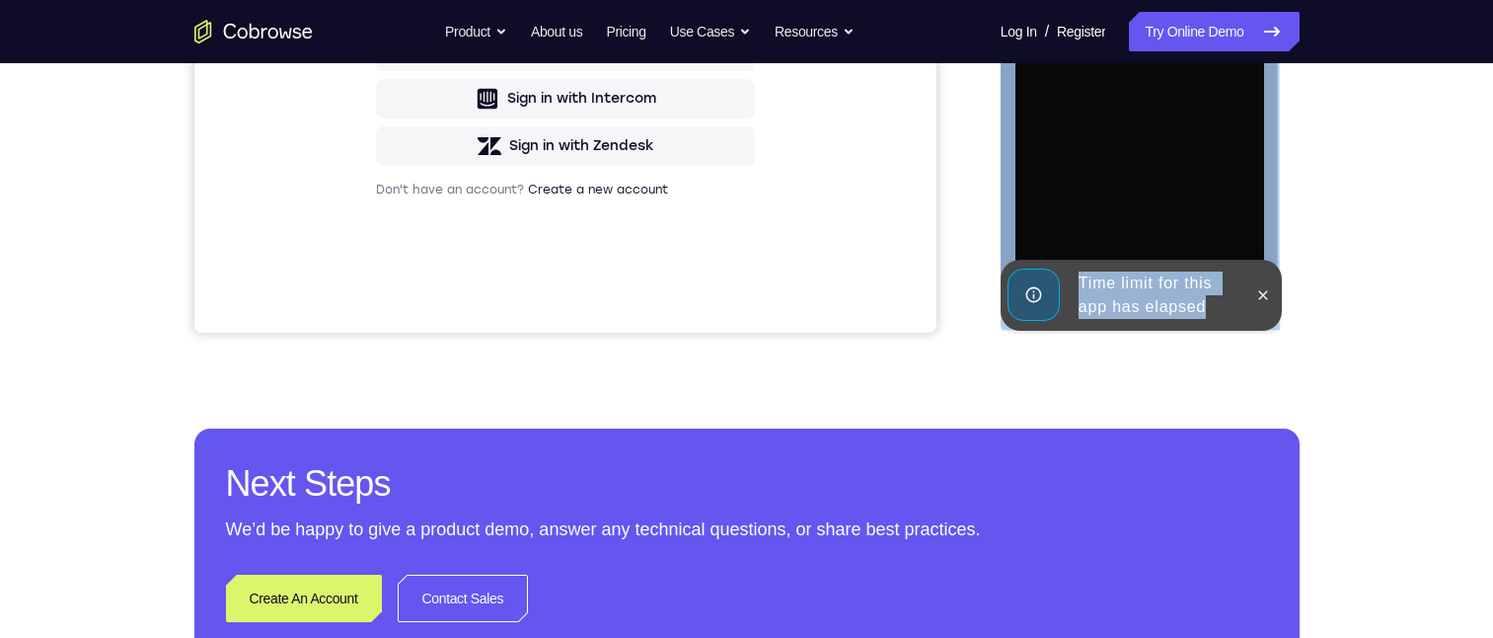
drag, startPoint x: 1496, startPoint y: 391, endPoint x: 214, endPoint y: 292, distance: 1286.0
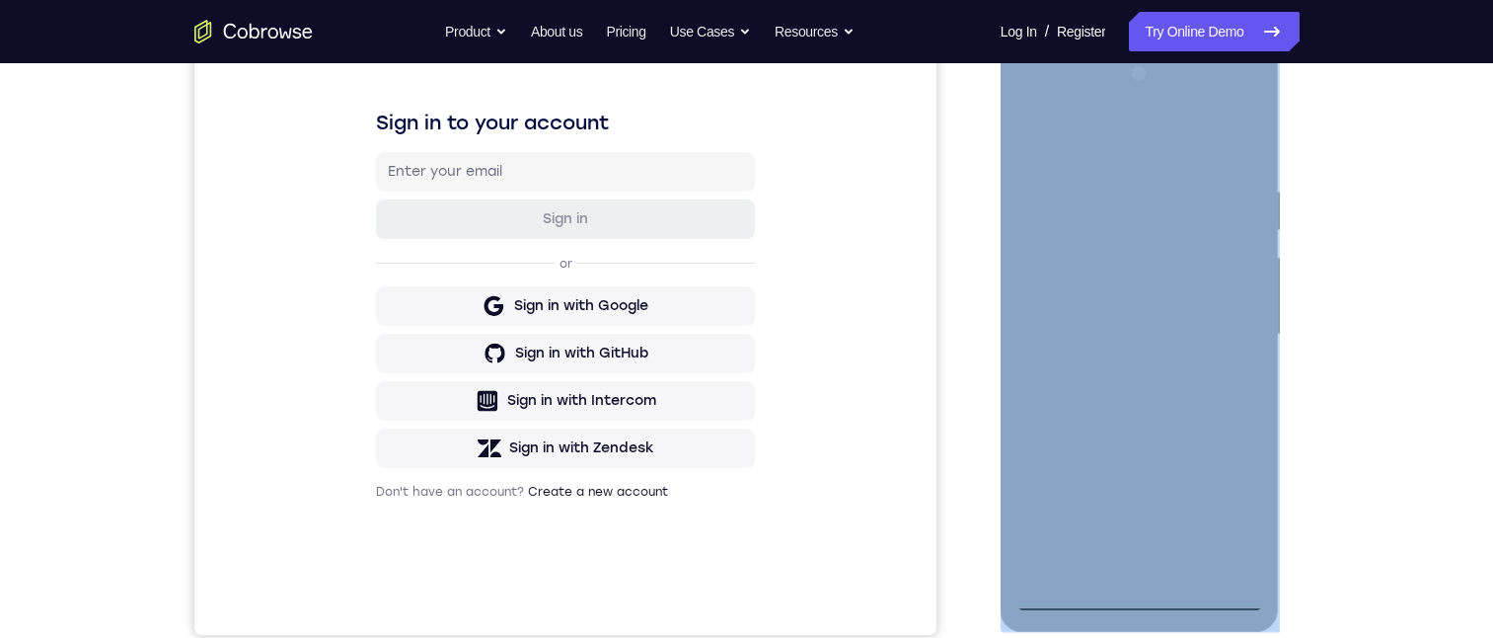
click at [1149, 595] on div at bounding box center [1140, 334] width 249 height 553
click at [1217, 505] on div at bounding box center [1140, 334] width 249 height 553
click at [1102, 131] on div at bounding box center [1140, 334] width 249 height 553
click at [1137, 229] on div at bounding box center [1140, 334] width 249 height 553
drag, startPoint x: 1050, startPoint y: 420, endPoint x: 1023, endPoint y: 255, distance: 167.1
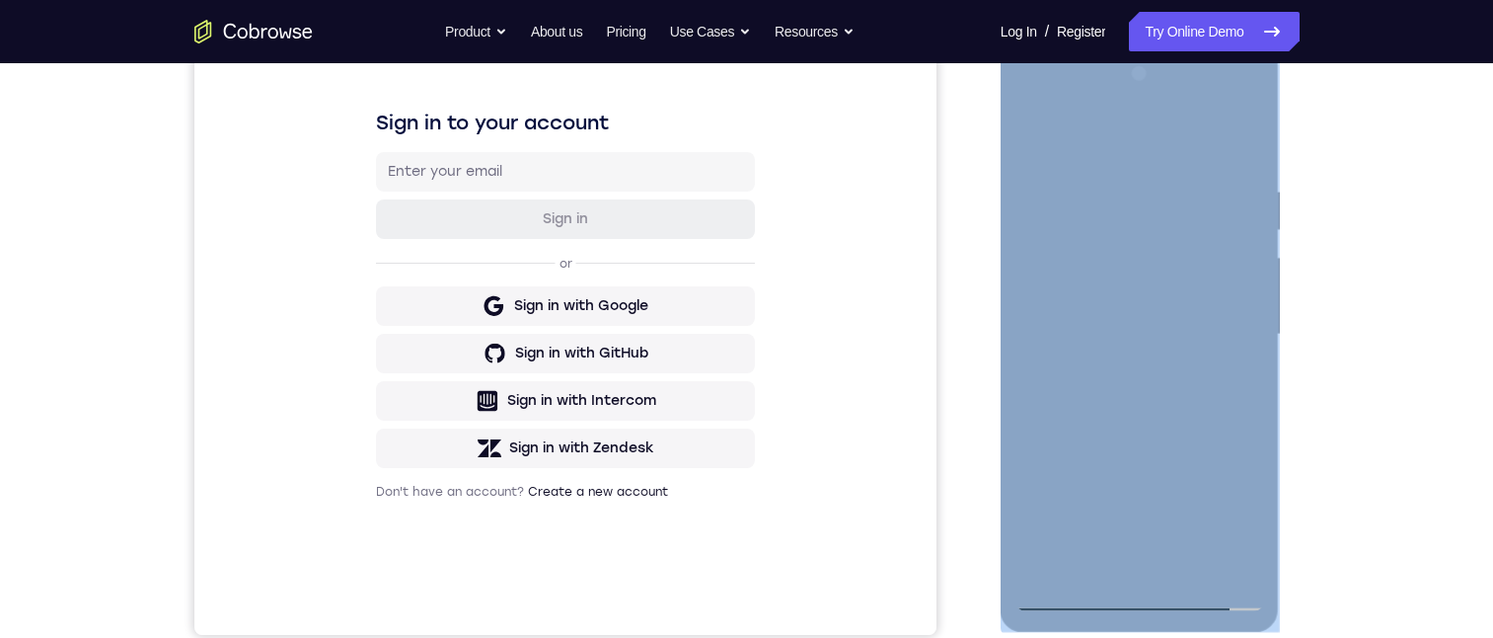
click at [1049, 420] on div at bounding box center [1140, 334] width 249 height 553
click at [1036, 553] on div at bounding box center [1140, 334] width 249 height 553
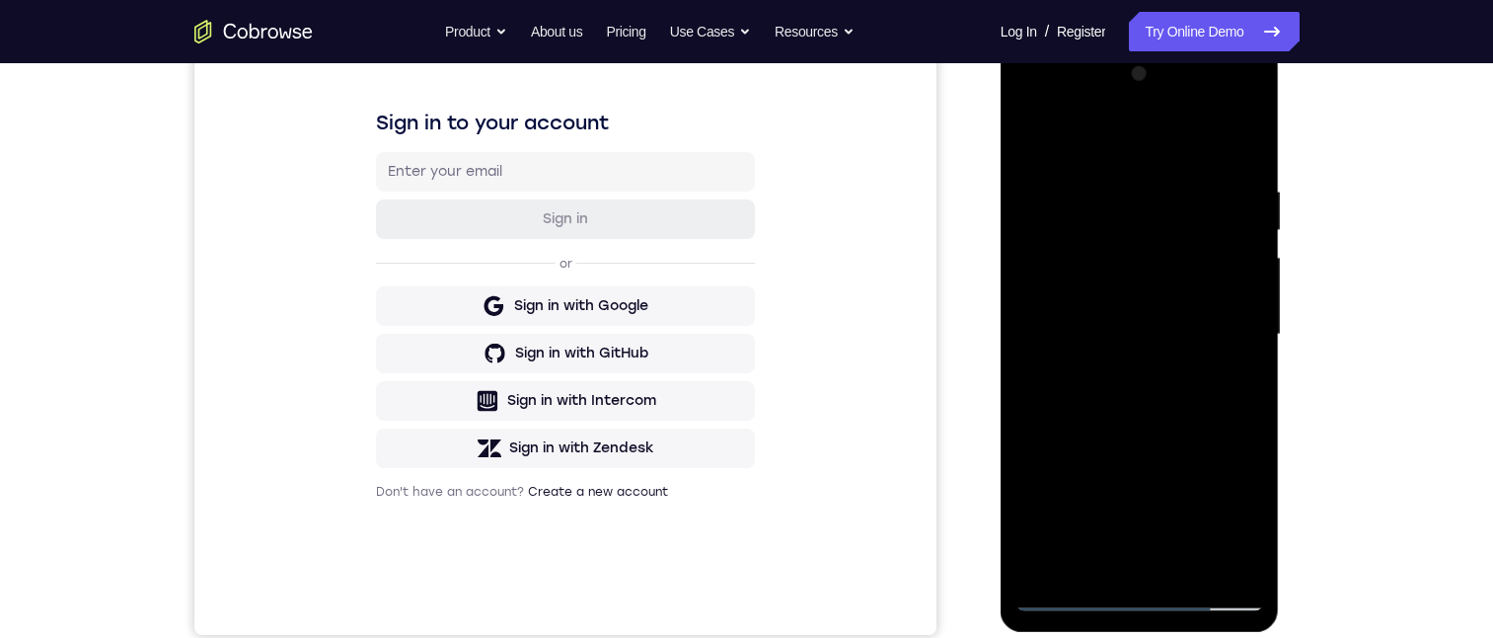
click at [1282, 439] on html "Online web based iOS Simulators and Android Emulators. Run iPhone, iPad, Mobile…" at bounding box center [1141, 339] width 281 height 592
click at [1063, 557] on div at bounding box center [1140, 334] width 249 height 553
click at [1035, 107] on div at bounding box center [1140, 334] width 249 height 553
click at [1130, 225] on div at bounding box center [1140, 334] width 249 height 553
click at [1135, 326] on div at bounding box center [1140, 334] width 249 height 553
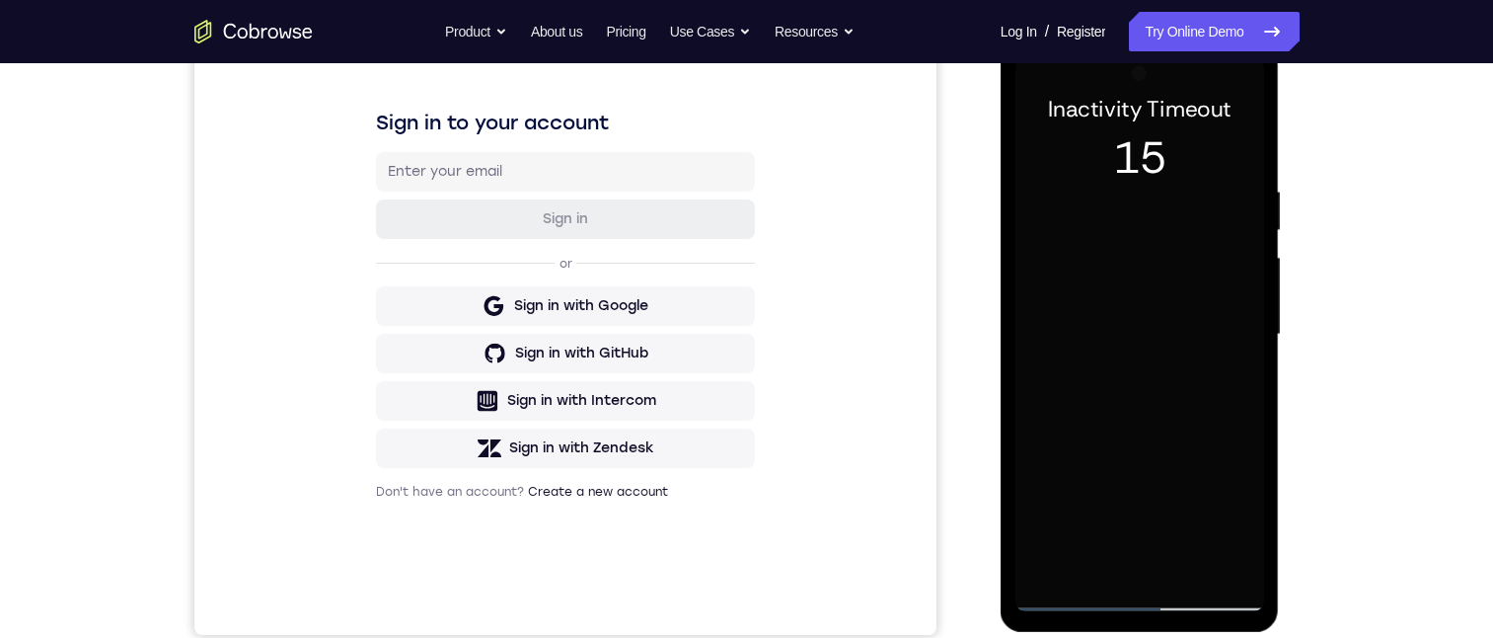
scroll to position [185, 0]
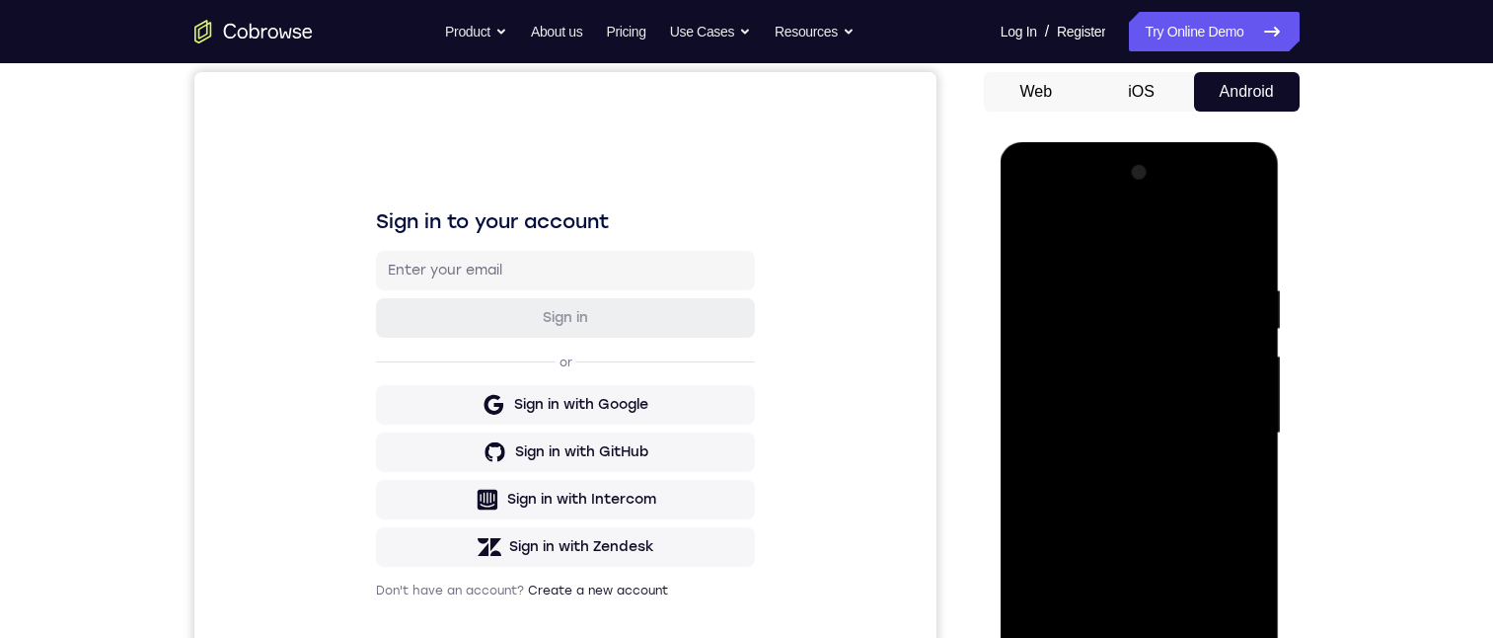
click at [1117, 478] on div at bounding box center [1140, 433] width 249 height 553
drag, startPoint x: 1069, startPoint y: 221, endPoint x: 1050, endPoint y: 202, distance: 26.5
click at [1173, 637] on div at bounding box center [1140, 433] width 249 height 553
click at [1218, 206] on div at bounding box center [1140, 433] width 249 height 553
click at [1033, 206] on div at bounding box center [1140, 433] width 249 height 553
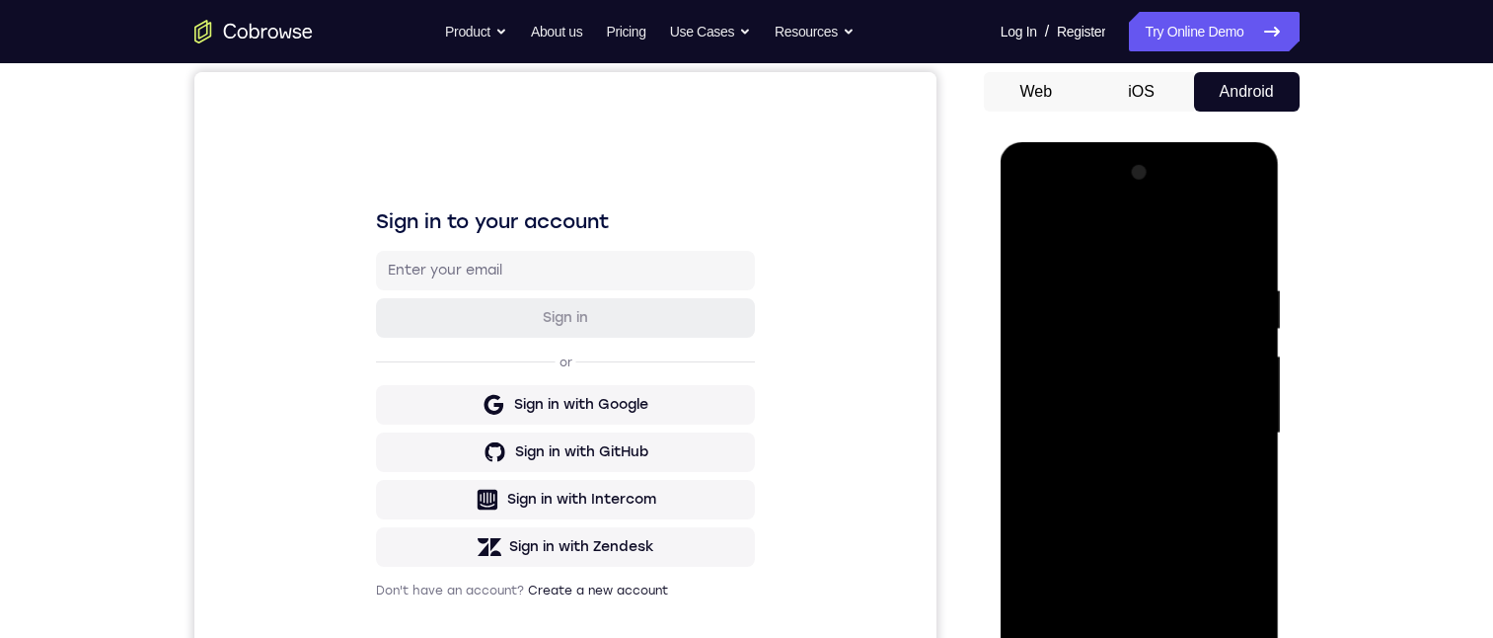
click at [1162, 90] on button "iOS" at bounding box center [1142, 91] width 106 height 39
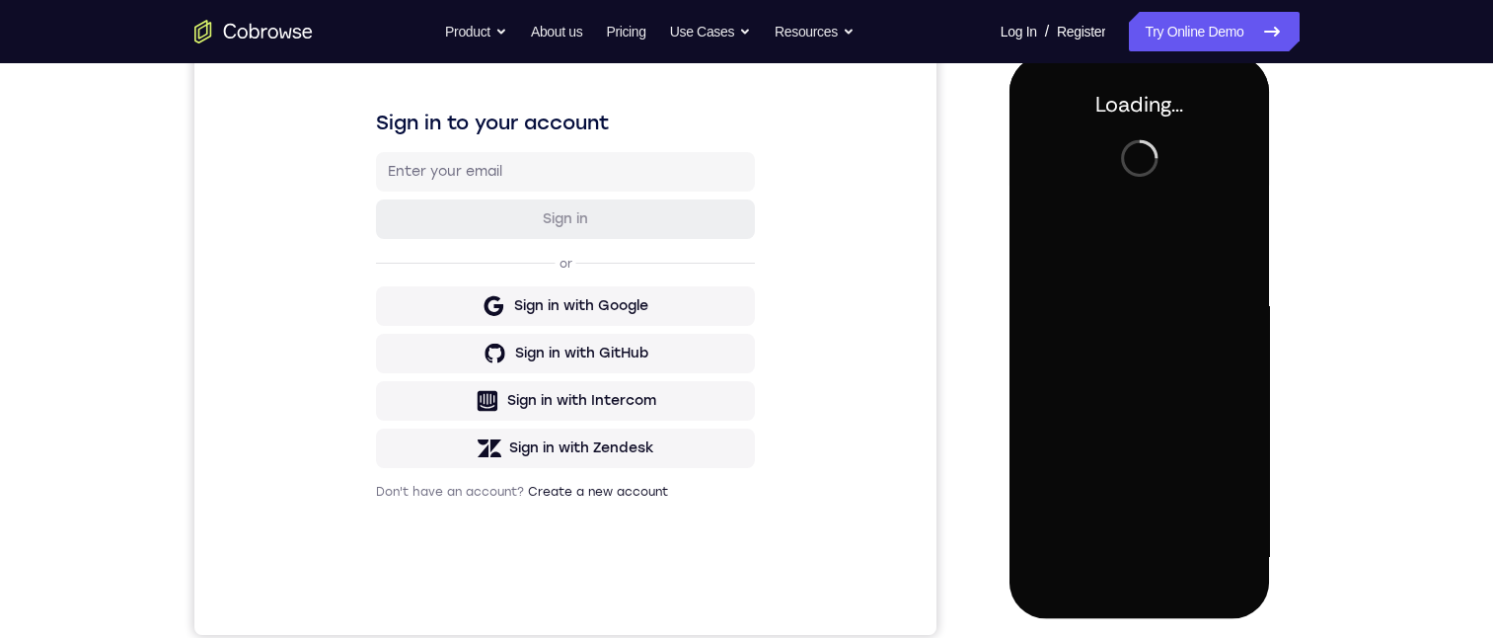
scroll to position [0, 0]
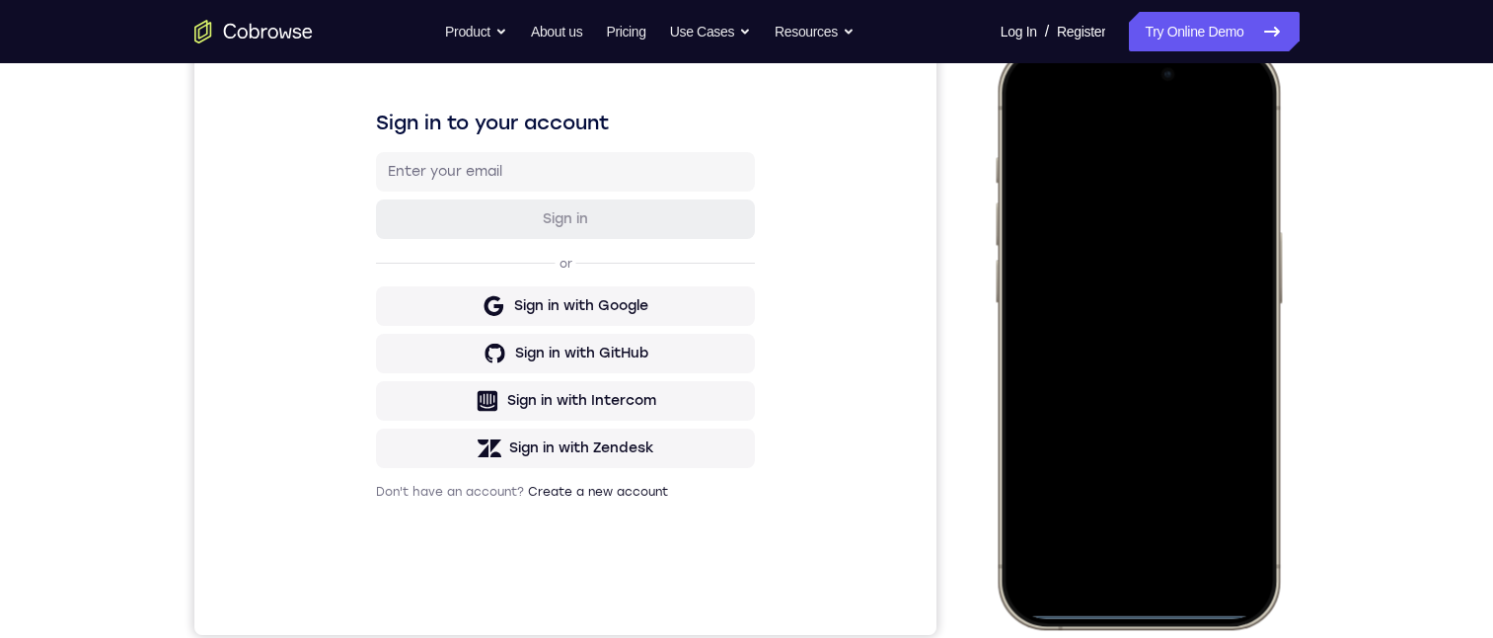
drag, startPoint x: 1133, startPoint y: 608, endPoint x: 1142, endPoint y: 316, distance: 292.3
click at [1141, 336] on div at bounding box center [1138, 336] width 260 height 564
drag, startPoint x: 1147, startPoint y: 607, endPoint x: 1160, endPoint y: 349, distance: 257.9
click at [1158, 348] on div at bounding box center [1138, 336] width 260 height 564
click at [1138, 611] on div at bounding box center [1138, 336] width 260 height 564
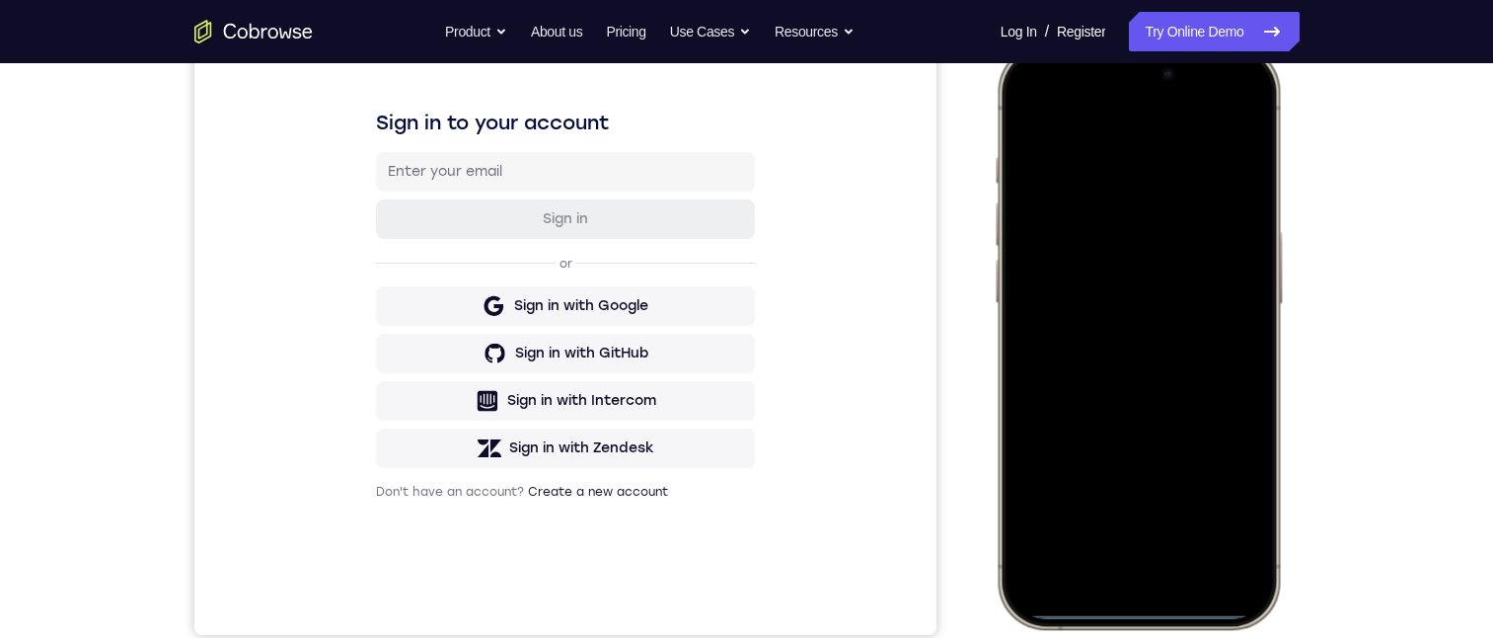
click at [1139, 607] on div at bounding box center [1138, 336] width 260 height 564
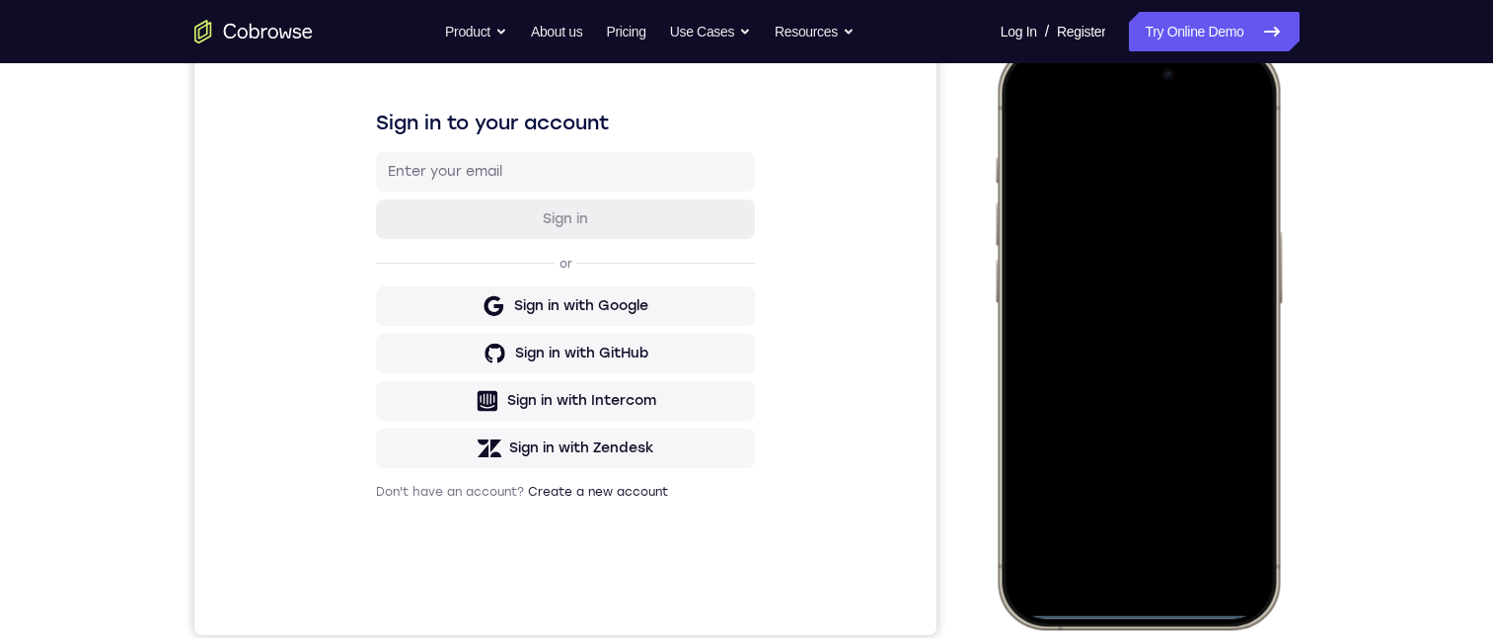
click at [1139, 608] on div at bounding box center [1138, 336] width 260 height 564
